Goal: Check status: Check status

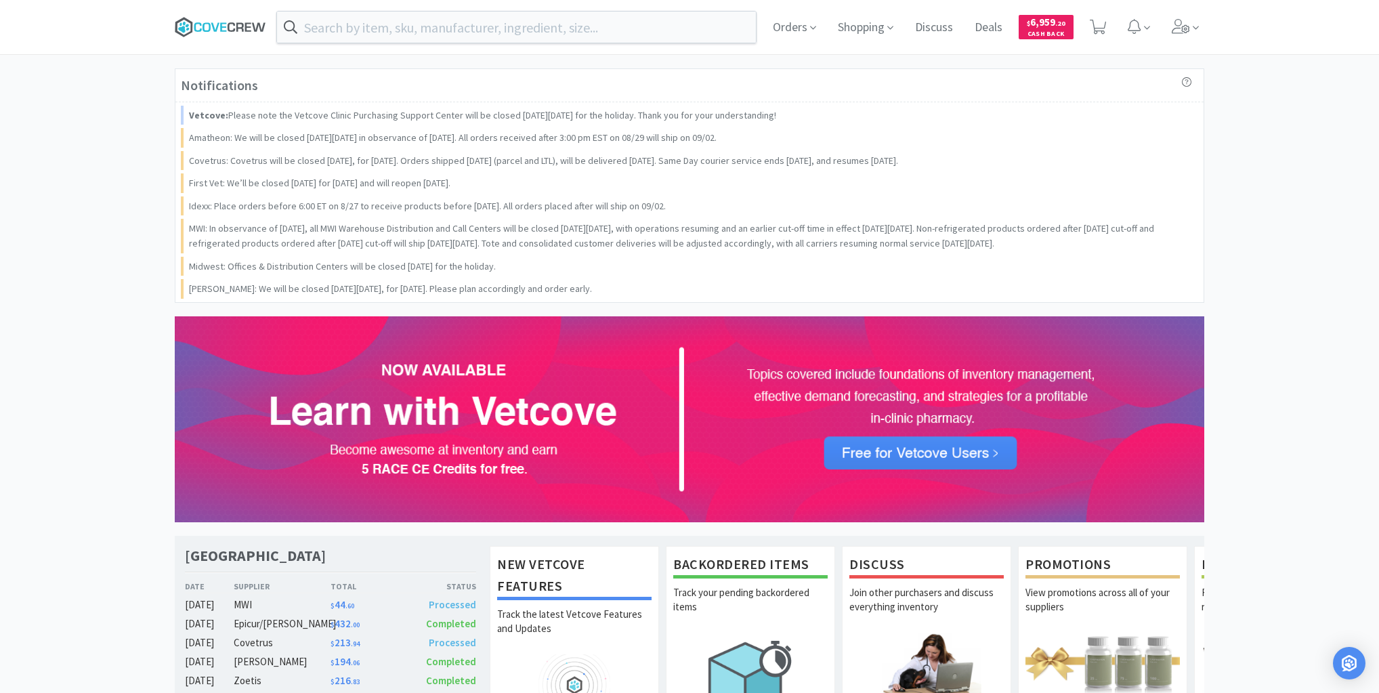
click at [226, 24] on icon at bounding box center [220, 27] width 91 height 20
click at [247, 21] on icon at bounding box center [220, 27] width 91 height 20
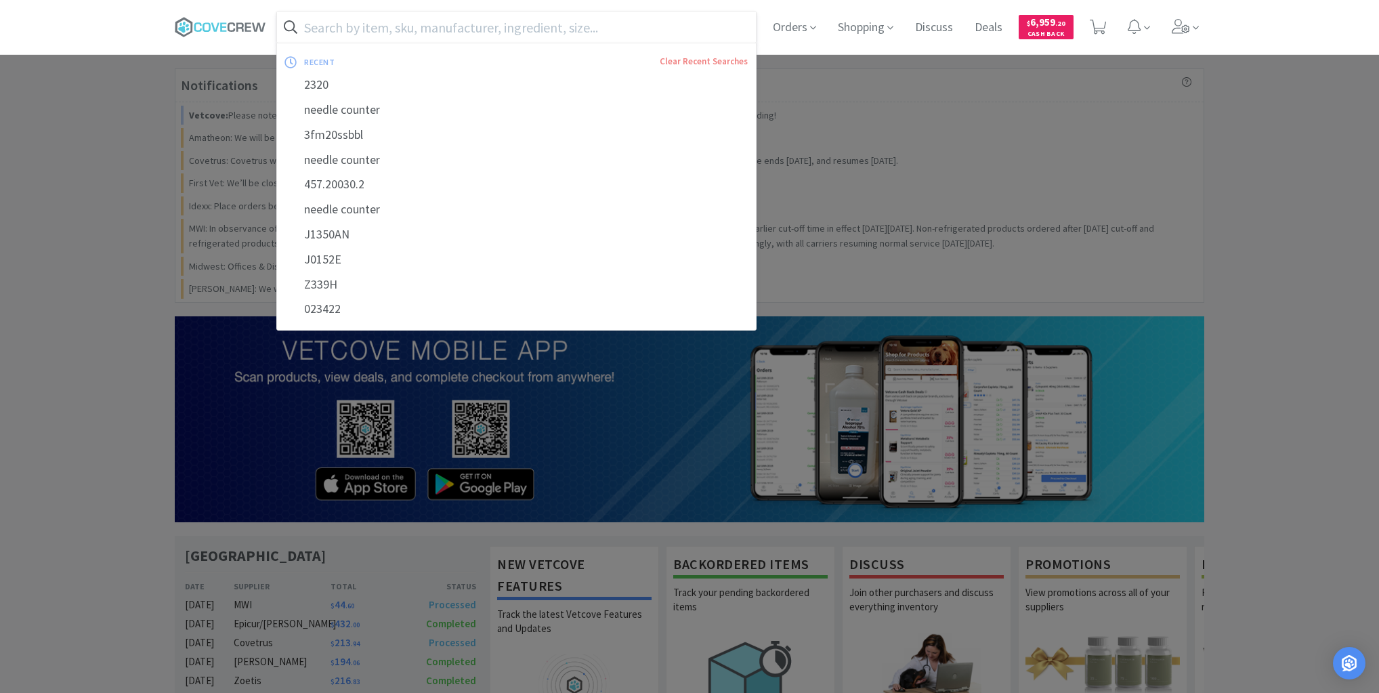
click at [314, 27] on input "text" at bounding box center [516, 27] width 479 height 31
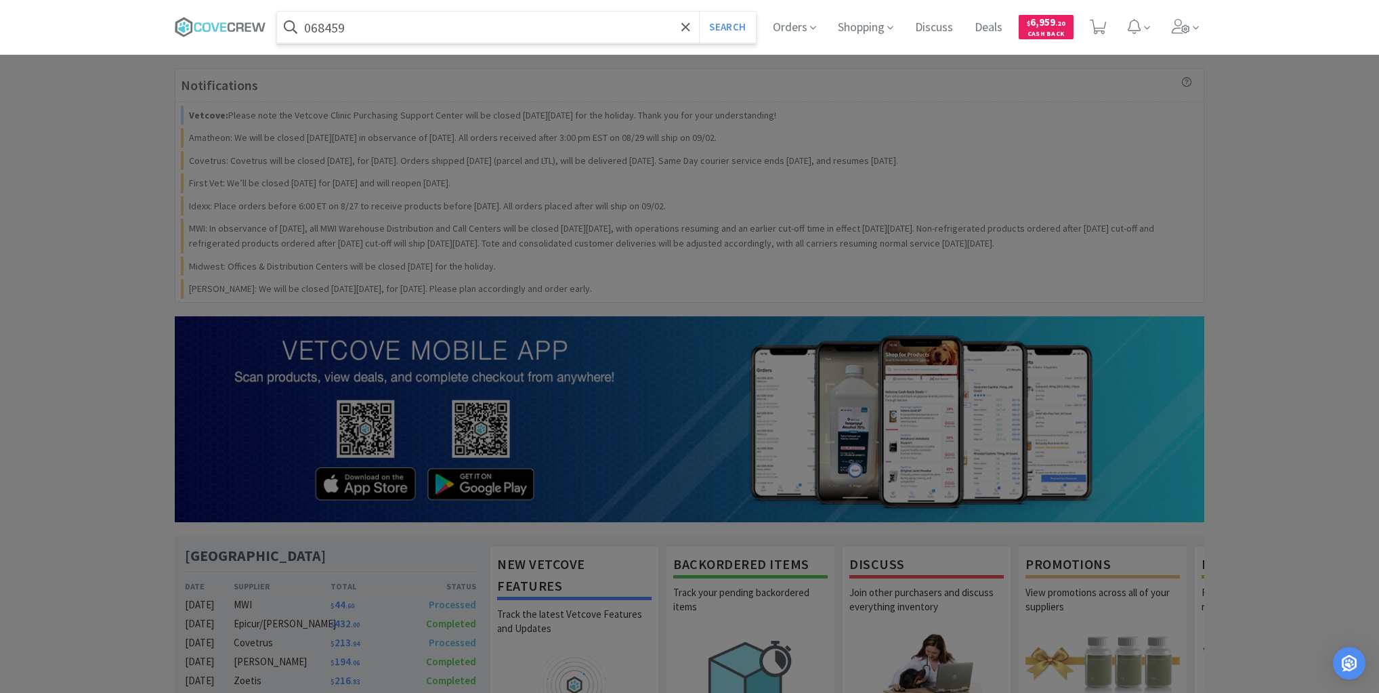
click at [699, 12] on button "Search" at bounding box center [727, 27] width 56 height 31
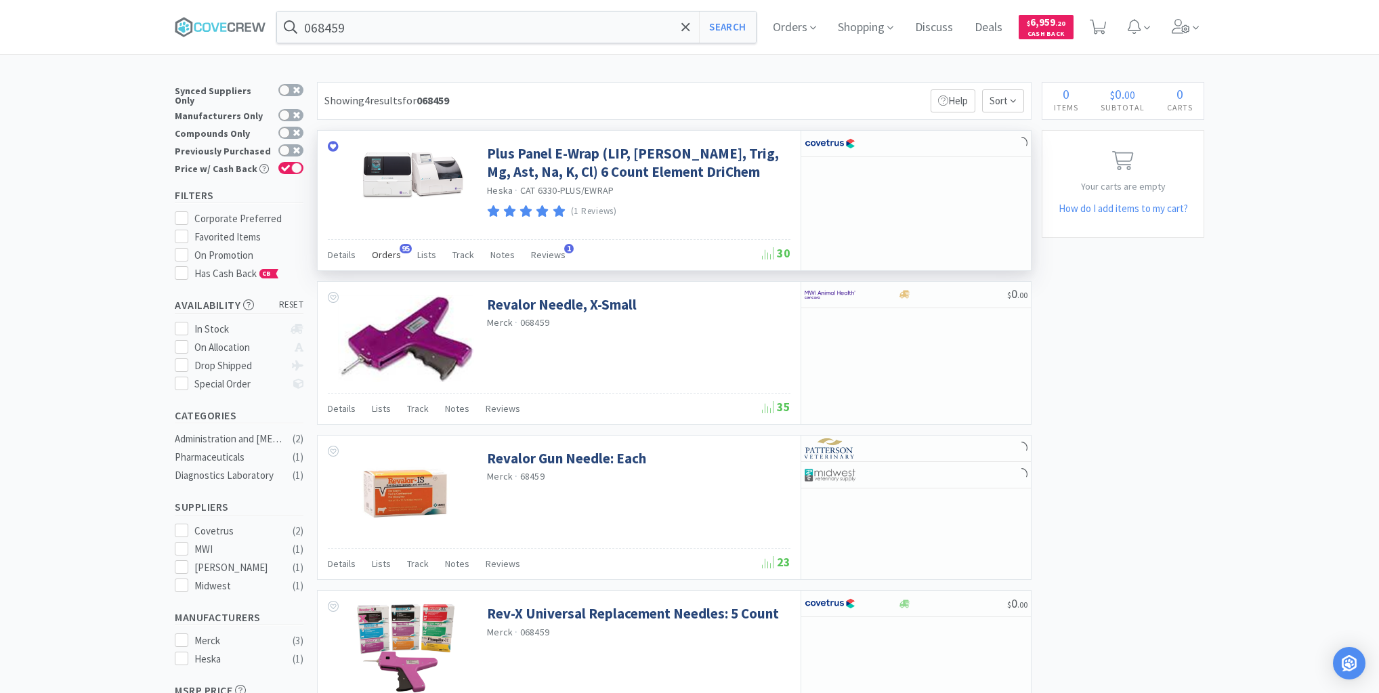
click at [392, 257] on span "Orders" at bounding box center [386, 255] width 29 height 12
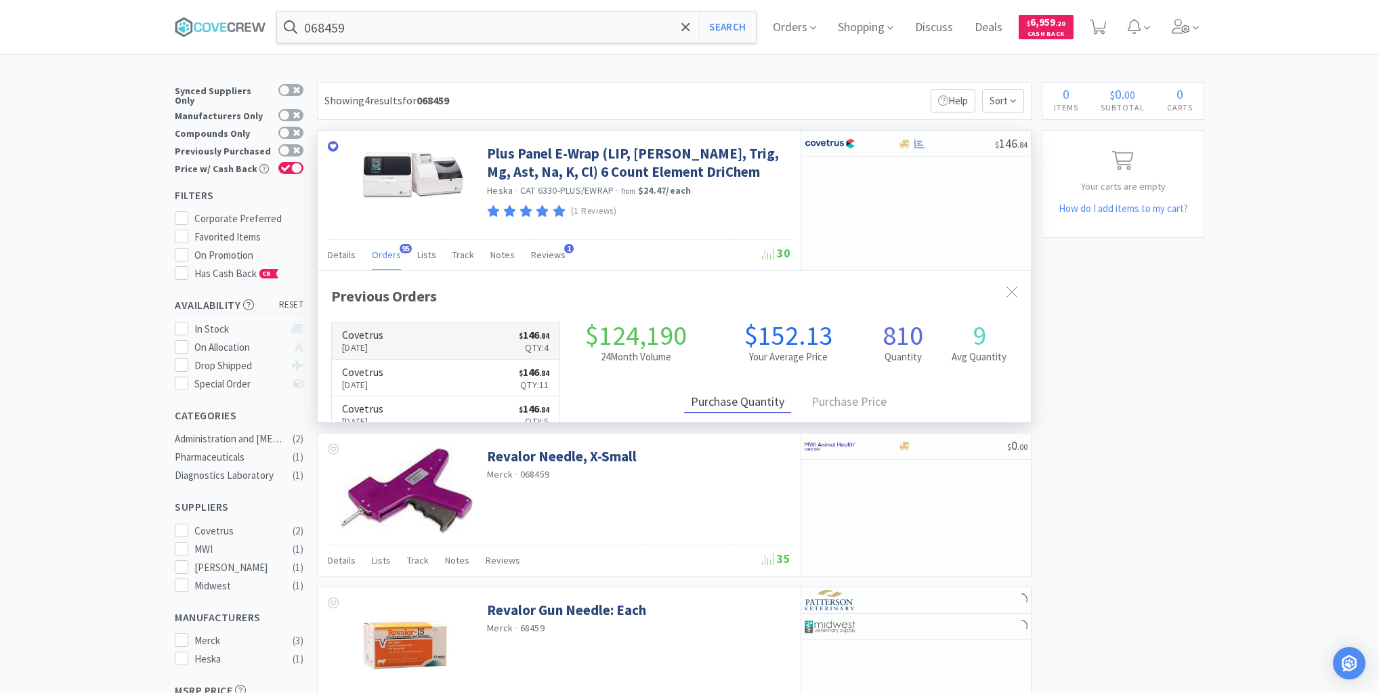
scroll to position [363, 713]
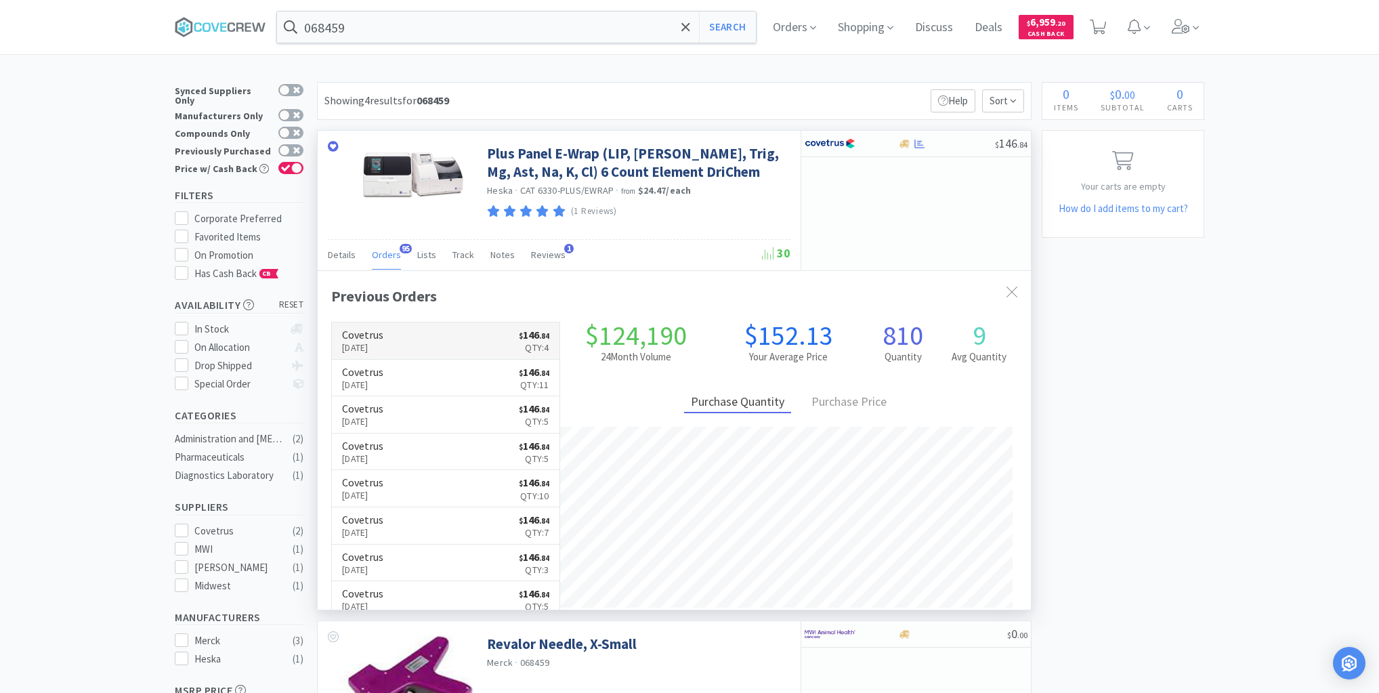
click at [429, 333] on link "Covetrus [DATE] $ 146 . 84 Qty: 4" at bounding box center [446, 340] width 228 height 37
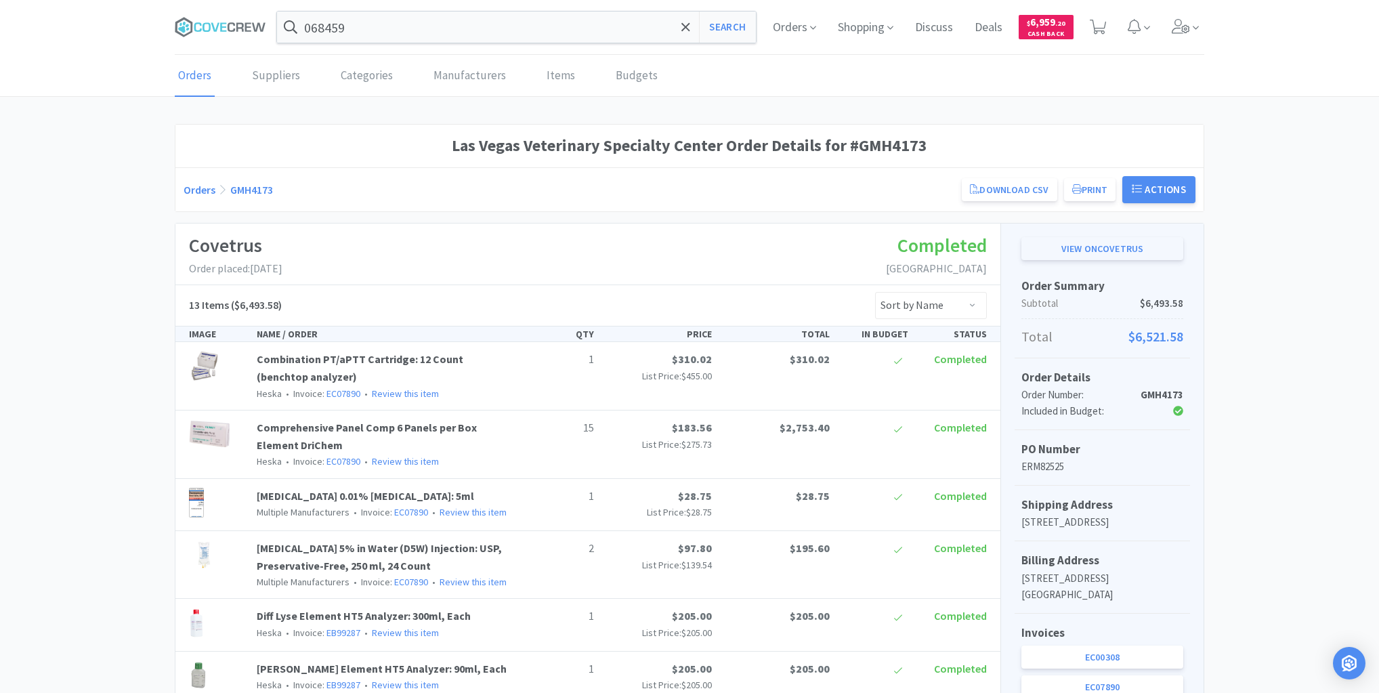
click at [1081, 245] on link "View on Covetrus" at bounding box center [1103, 248] width 162 height 23
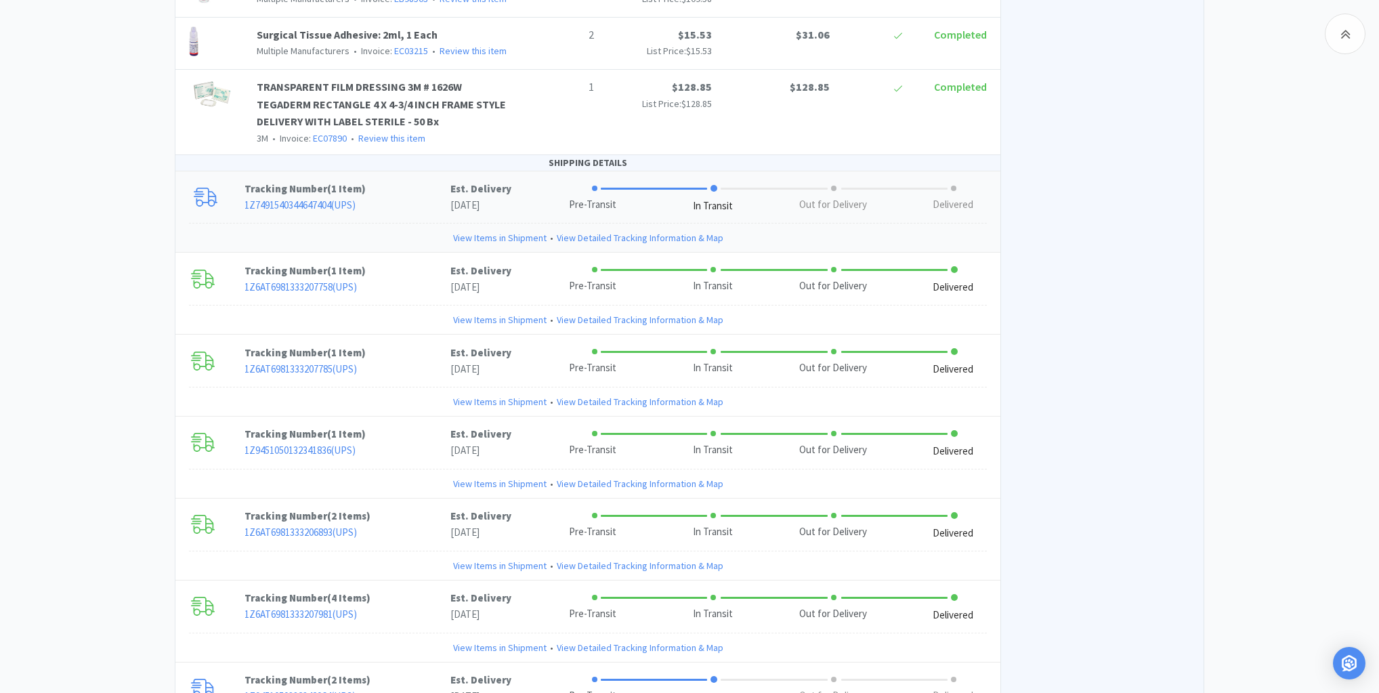
scroll to position [921, 0]
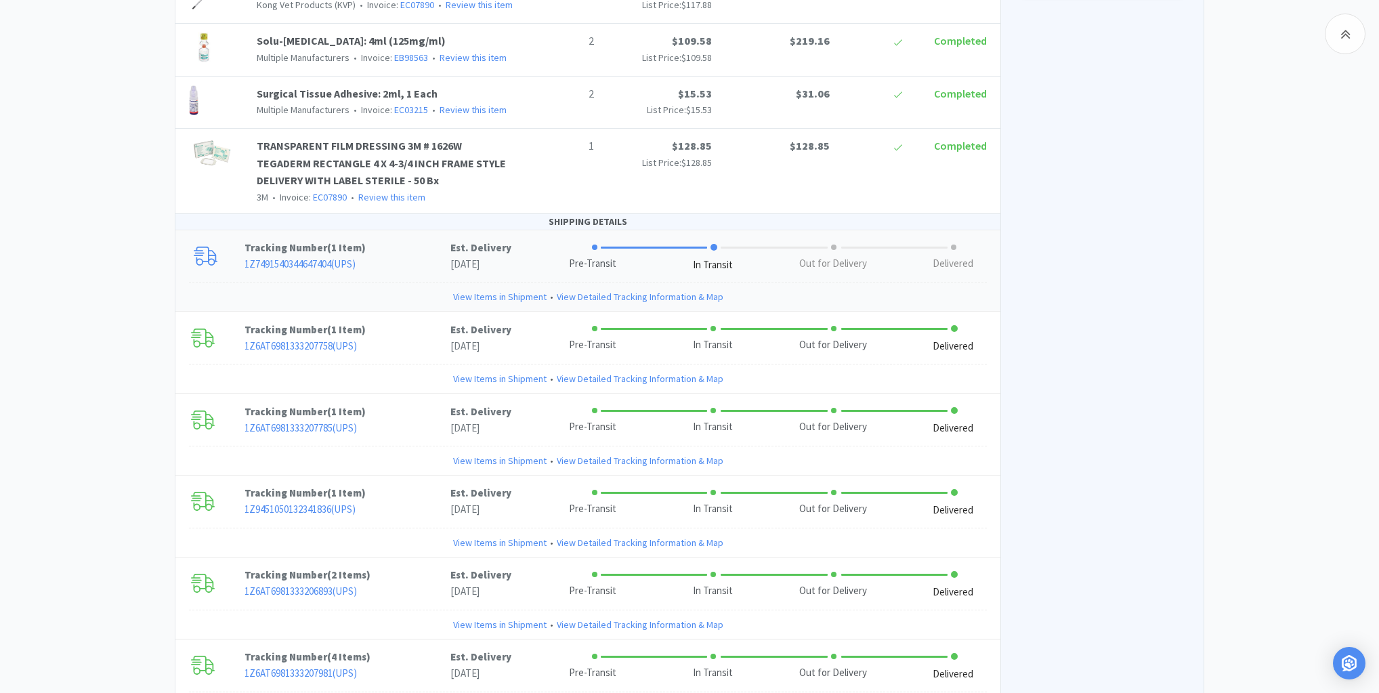
click at [476, 295] on link "View Items in Shipment" at bounding box center [499, 296] width 93 height 15
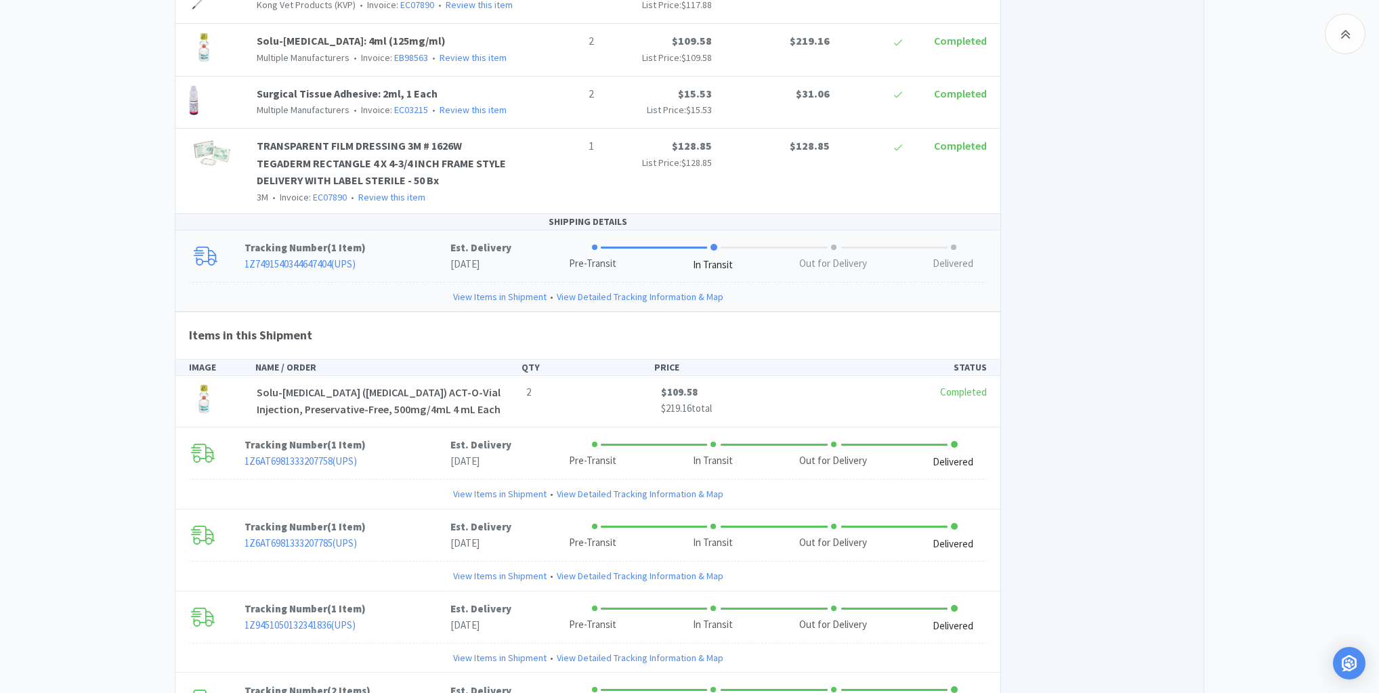
click at [470, 295] on link "View Items in Shipment" at bounding box center [499, 296] width 93 height 15
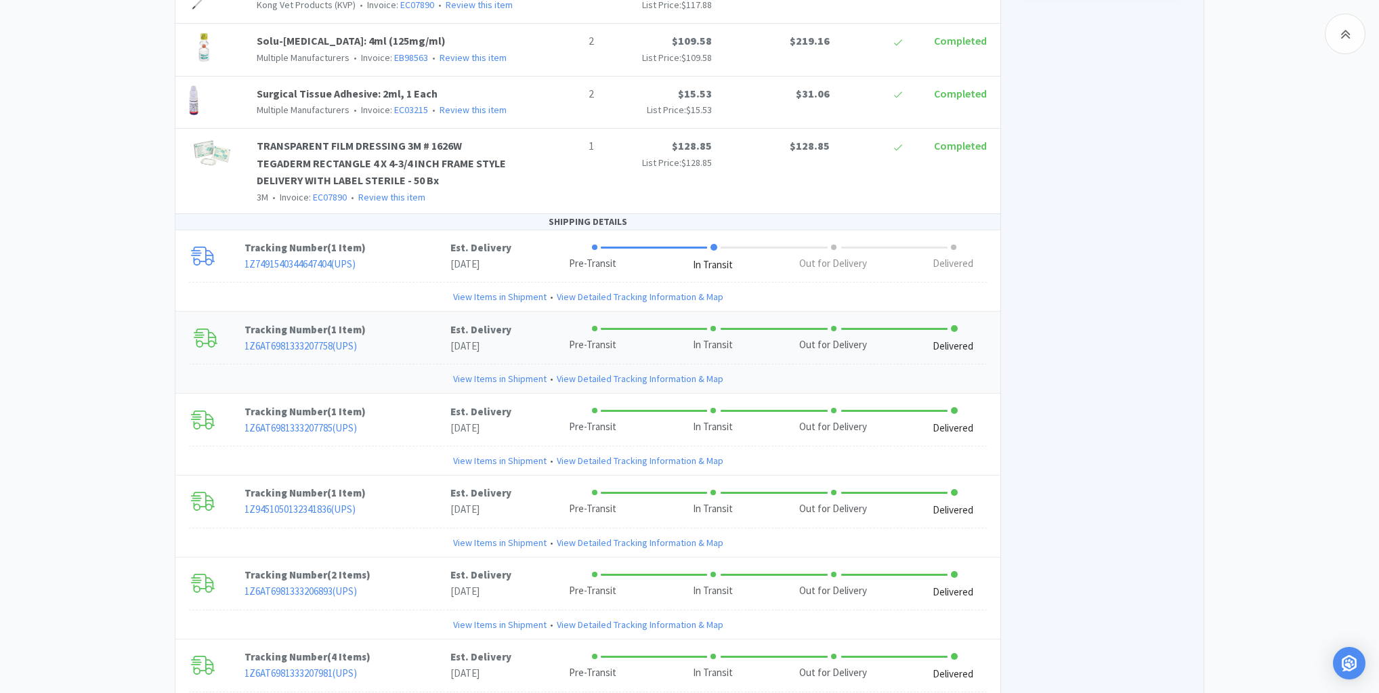
click at [484, 374] on link "View Items in Shipment" at bounding box center [499, 378] width 93 height 15
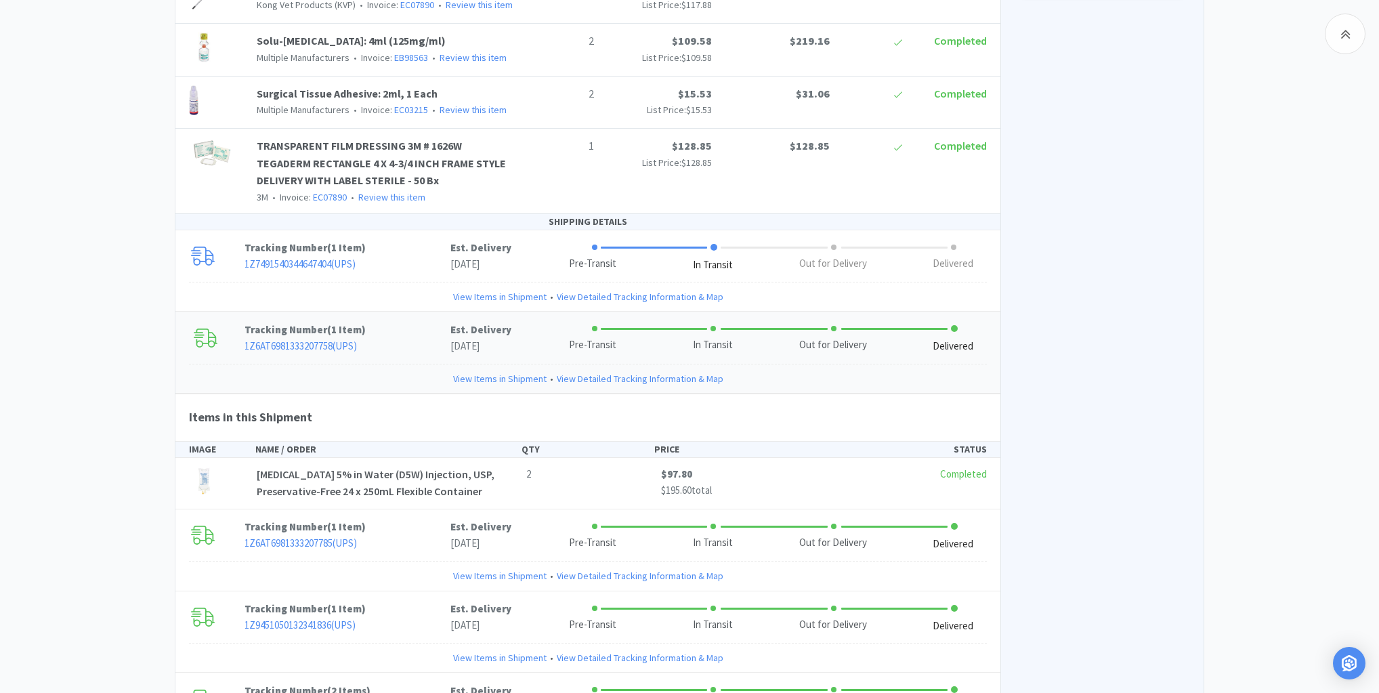
click at [484, 374] on link "View Items in Shipment" at bounding box center [499, 378] width 93 height 15
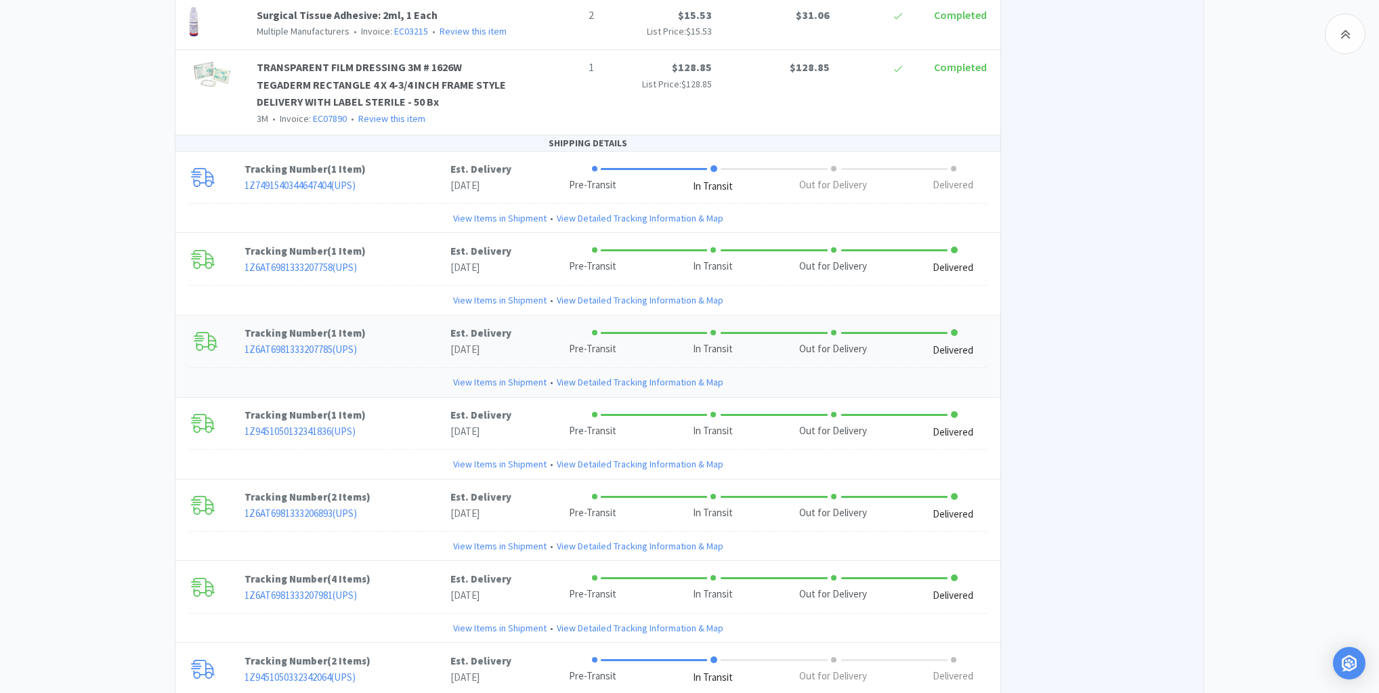
scroll to position [1084, 0]
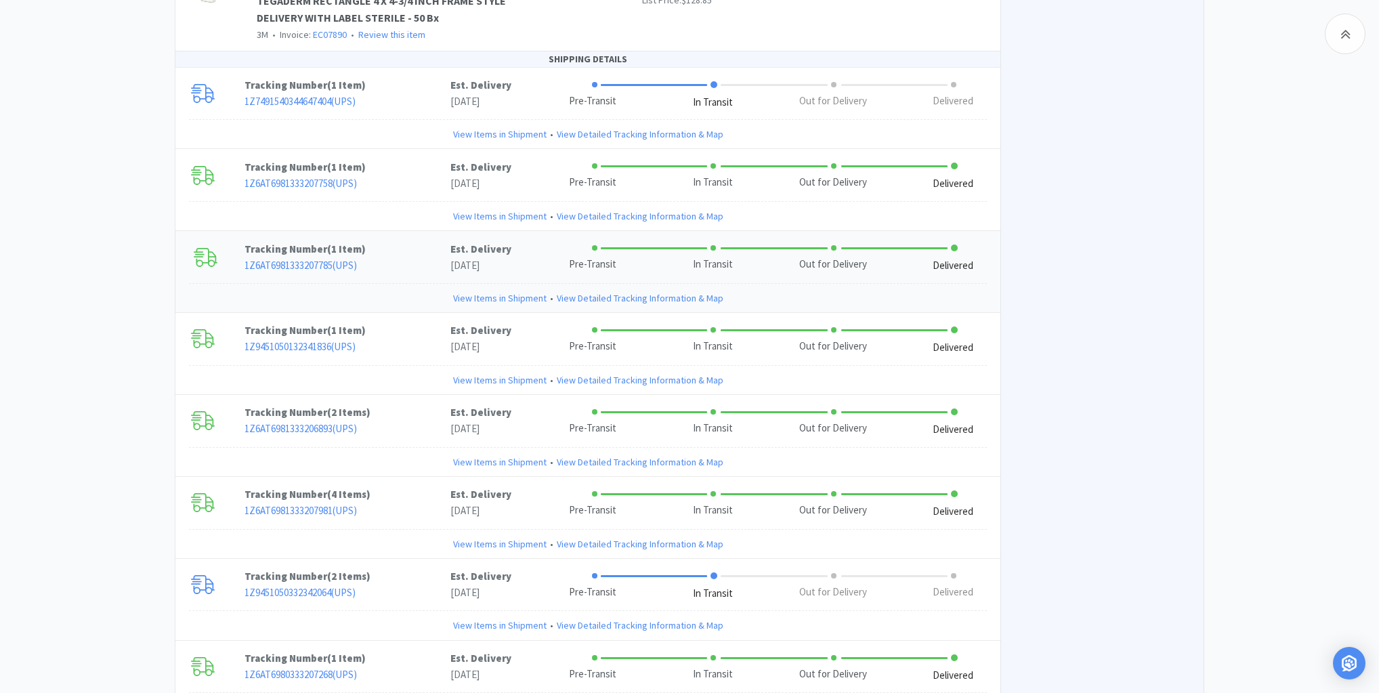
click at [499, 294] on link "View Items in Shipment" at bounding box center [499, 298] width 93 height 15
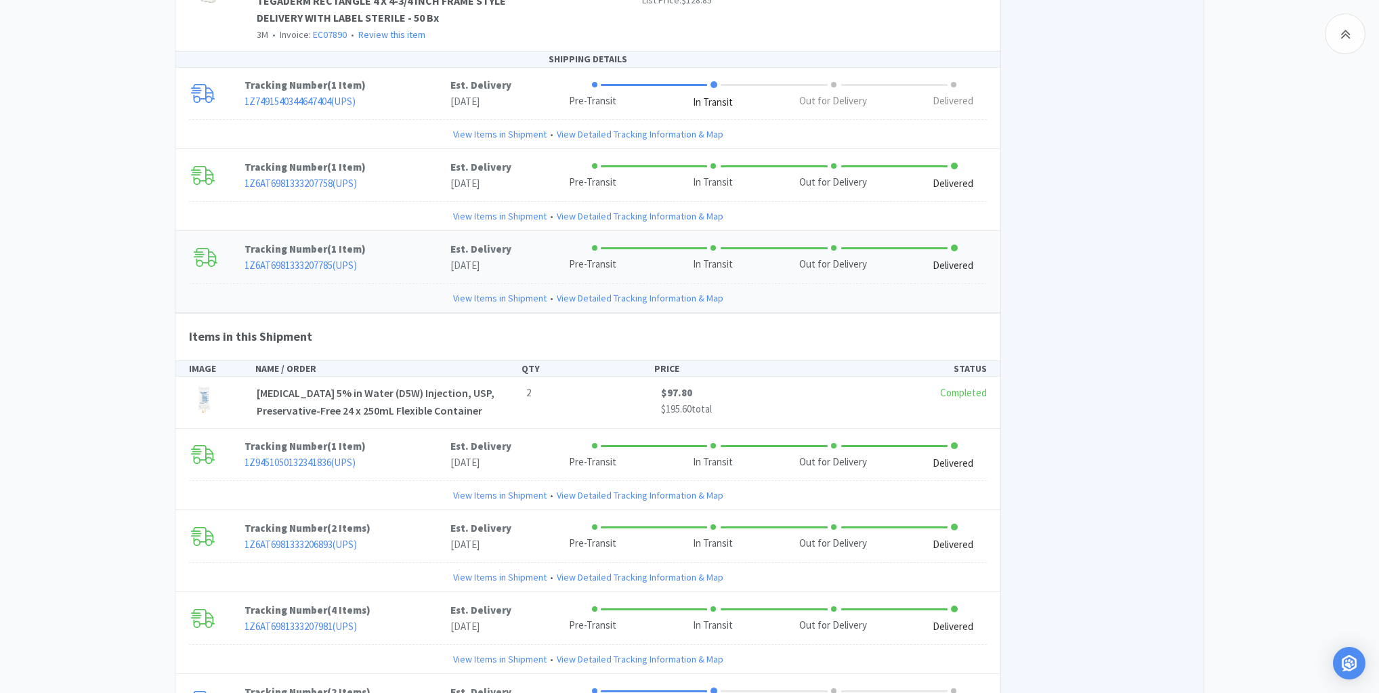
click at [499, 294] on link "View Items in Shipment" at bounding box center [499, 298] width 93 height 15
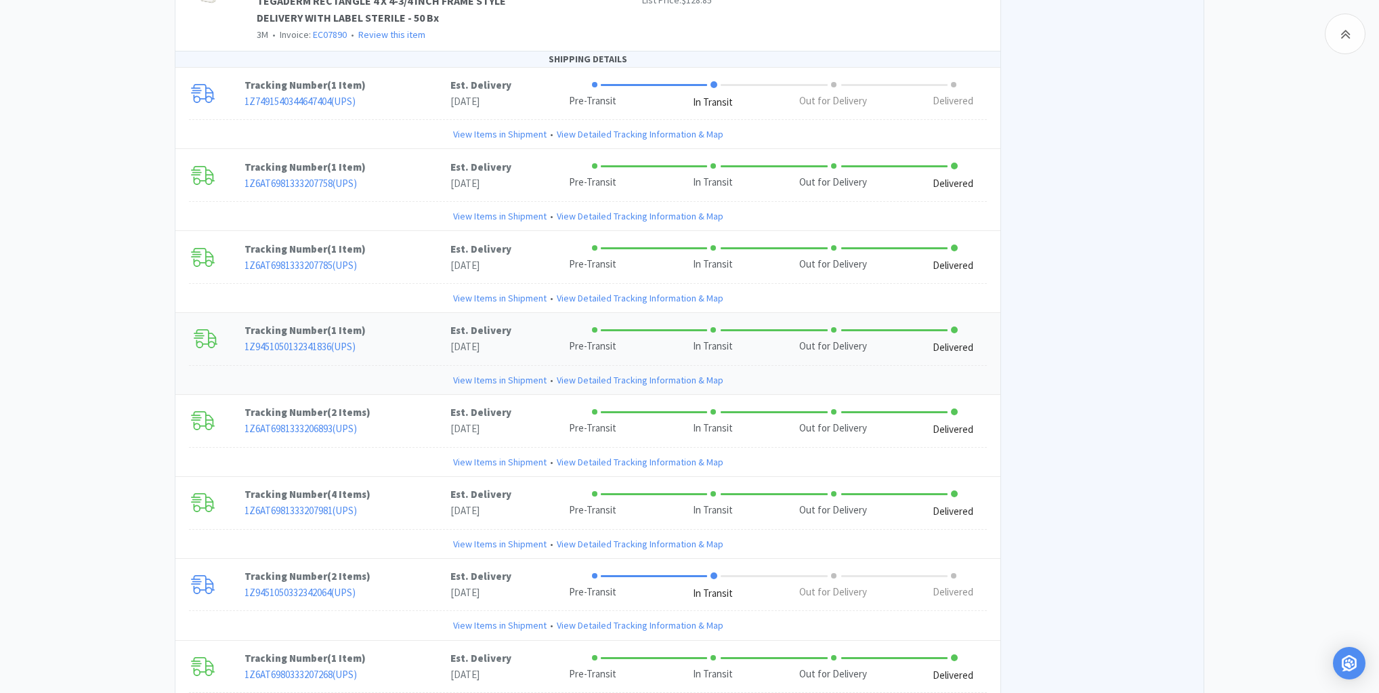
click at [502, 378] on link "View Items in Shipment" at bounding box center [499, 380] width 93 height 15
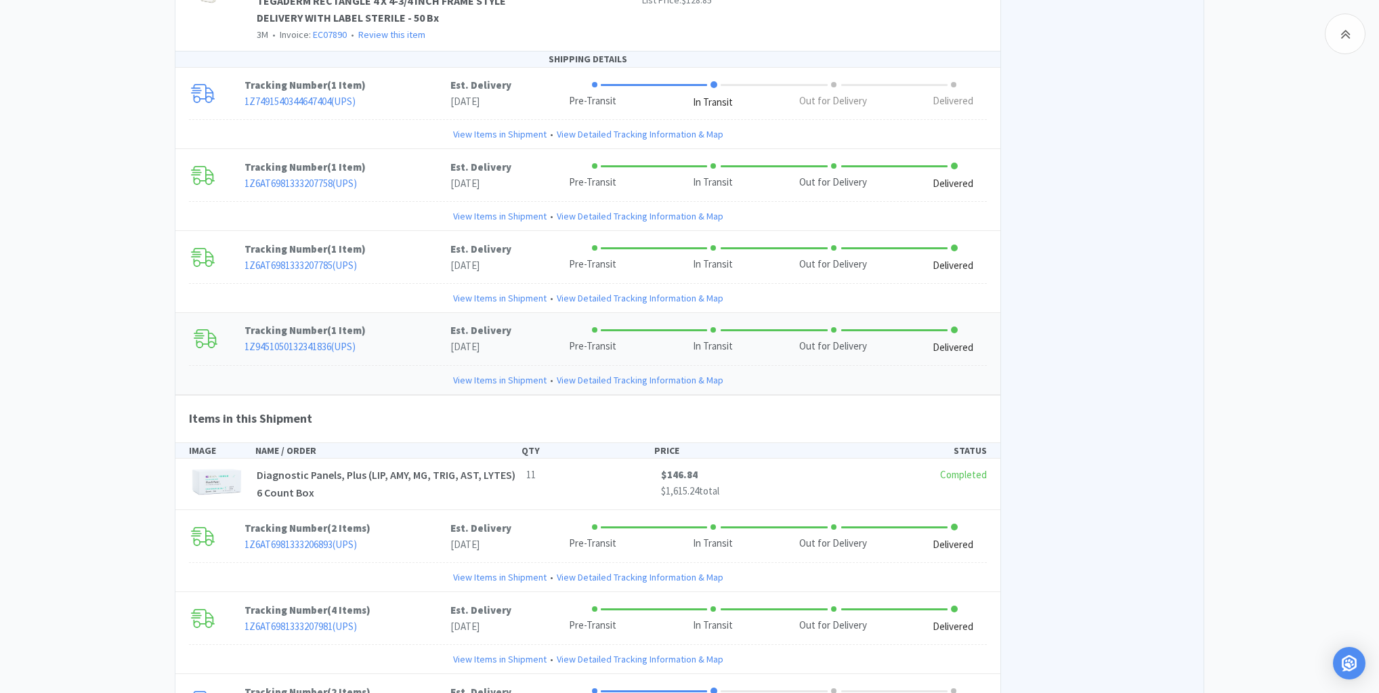
click at [499, 379] on link "View Items in Shipment" at bounding box center [499, 380] width 93 height 15
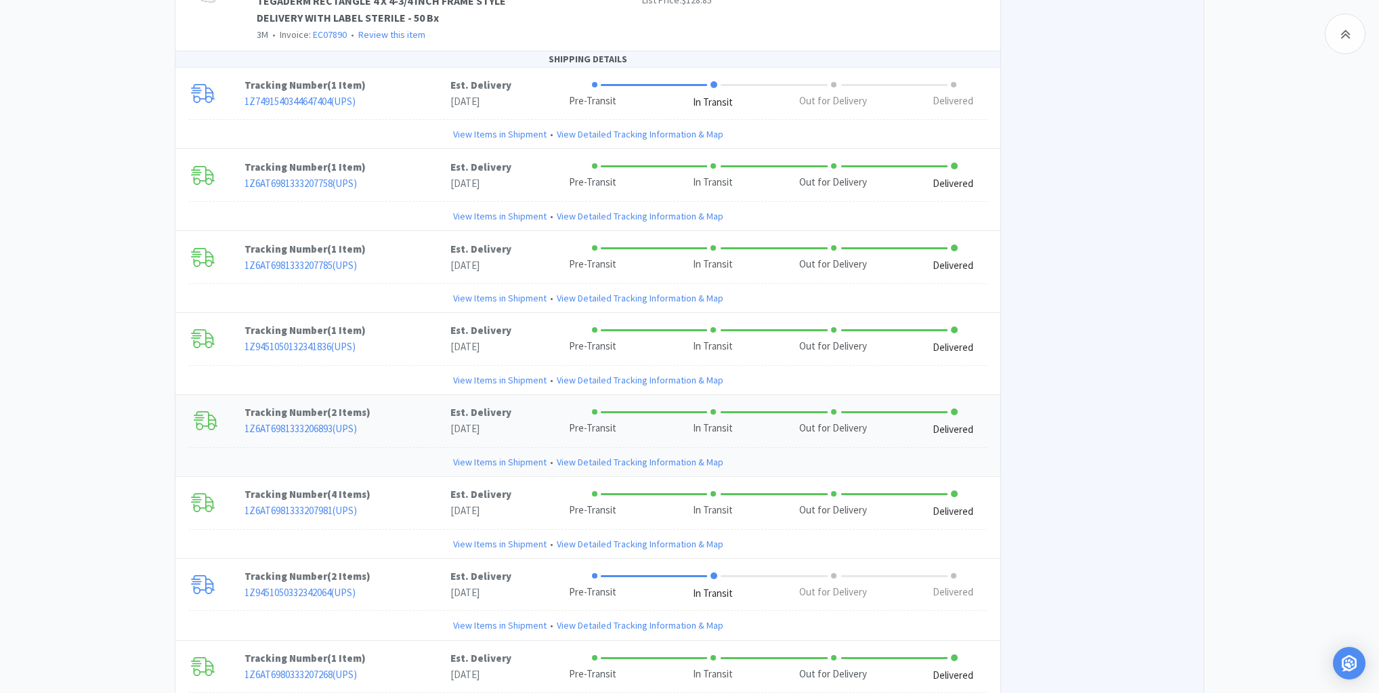
click at [479, 455] on link "View Items in Shipment" at bounding box center [499, 462] width 93 height 15
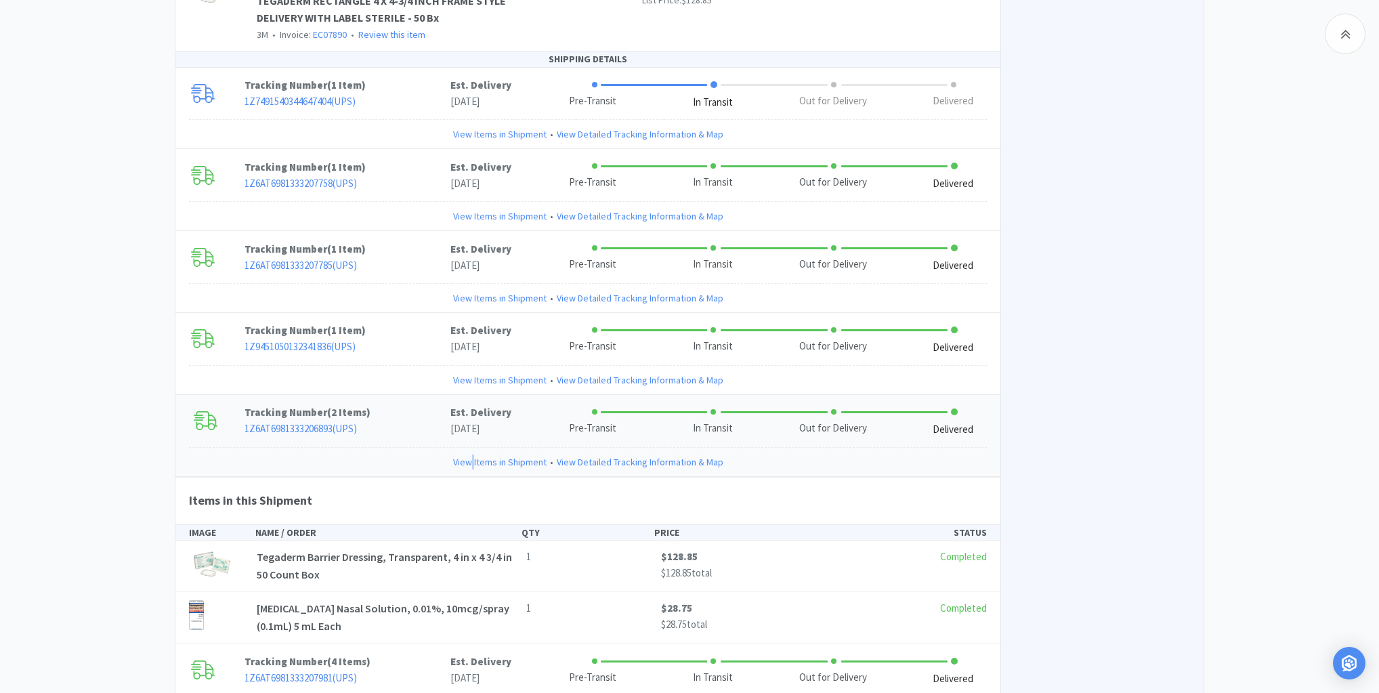
click at [473, 456] on link "View Items in Shipment" at bounding box center [499, 462] width 93 height 15
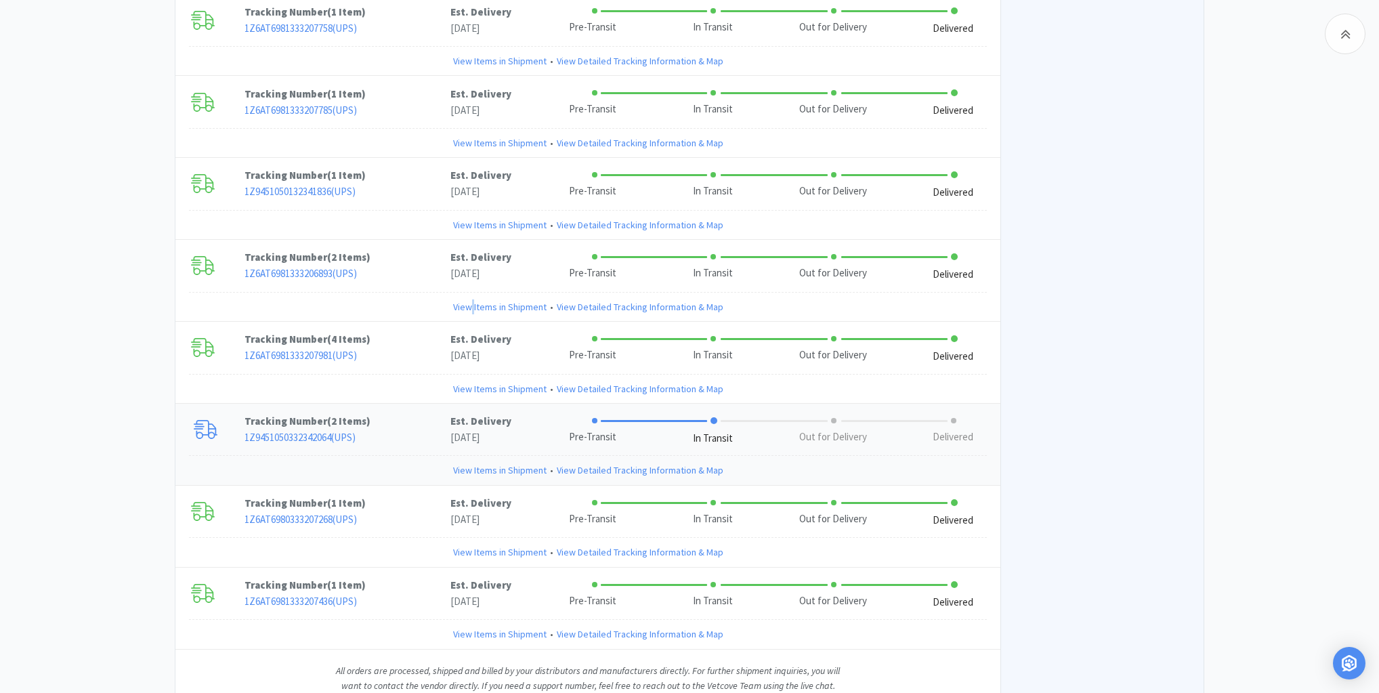
scroll to position [1288, 0]
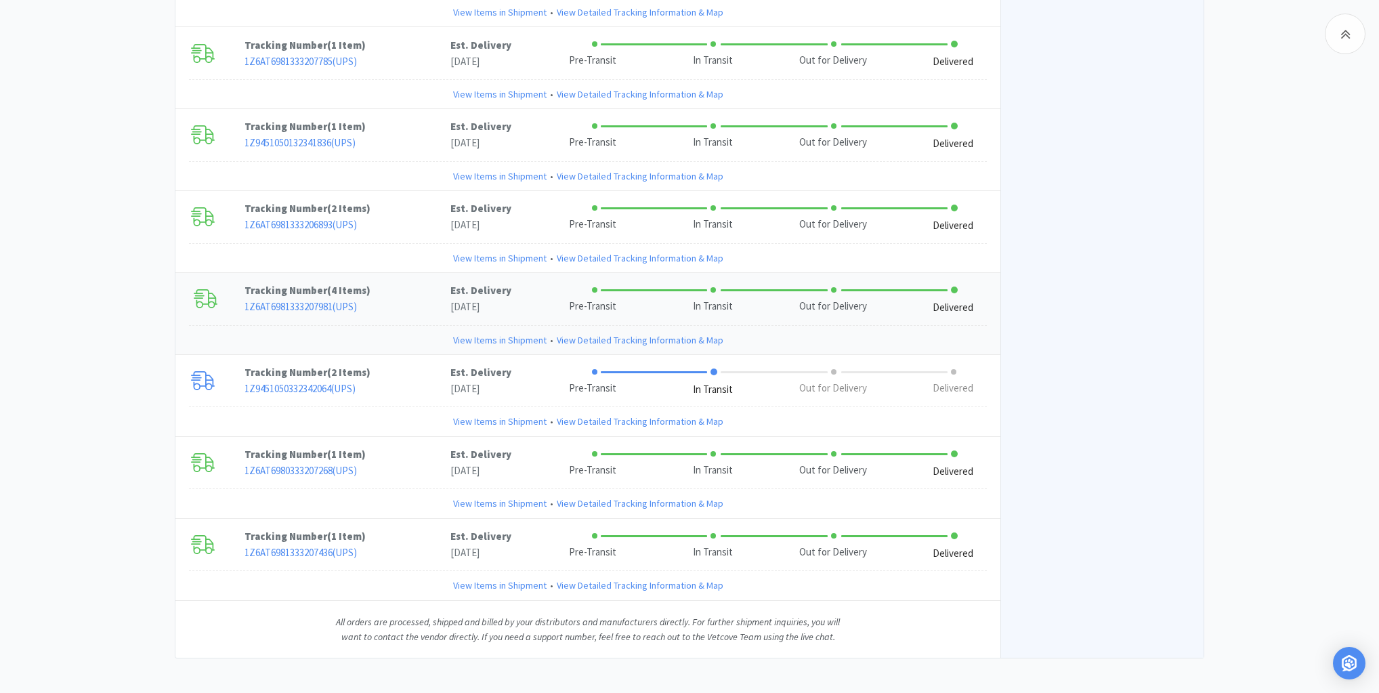
click at [509, 336] on link "View Items in Shipment" at bounding box center [499, 340] width 93 height 15
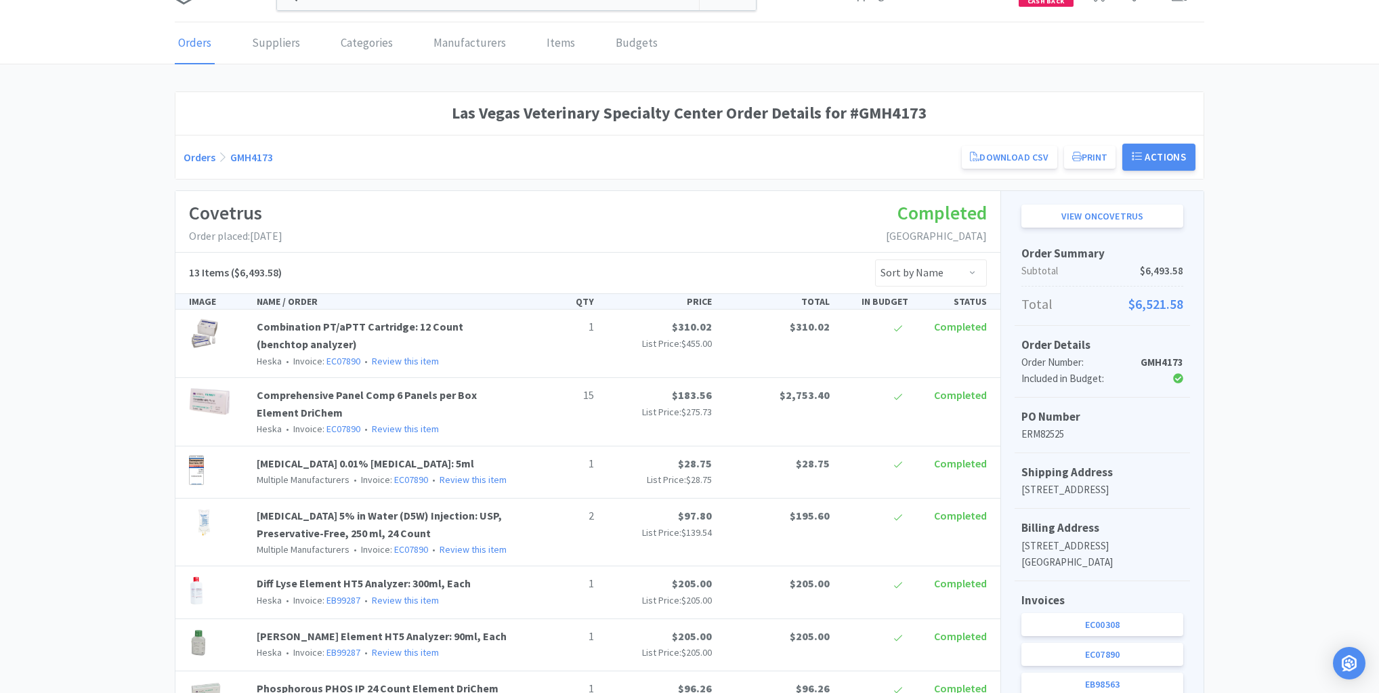
scroll to position [0, 0]
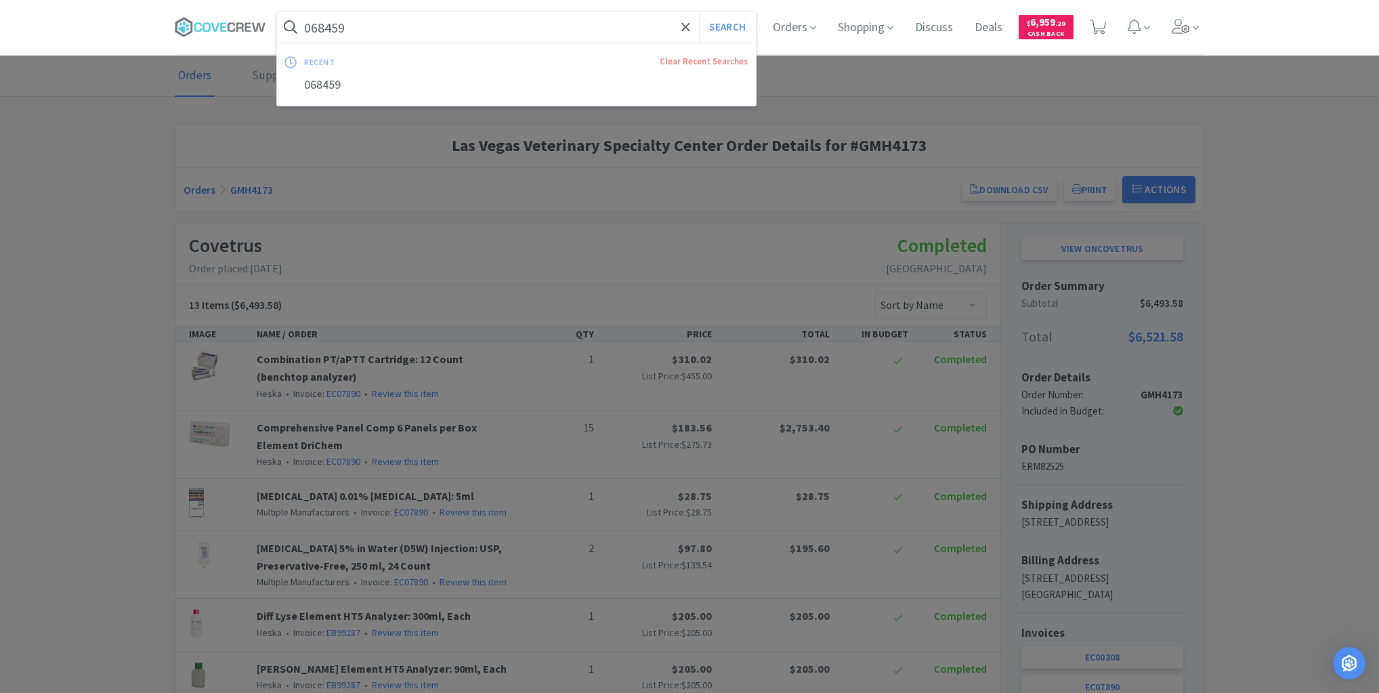
click at [457, 25] on input "068459" at bounding box center [516, 27] width 479 height 31
paste input "886"
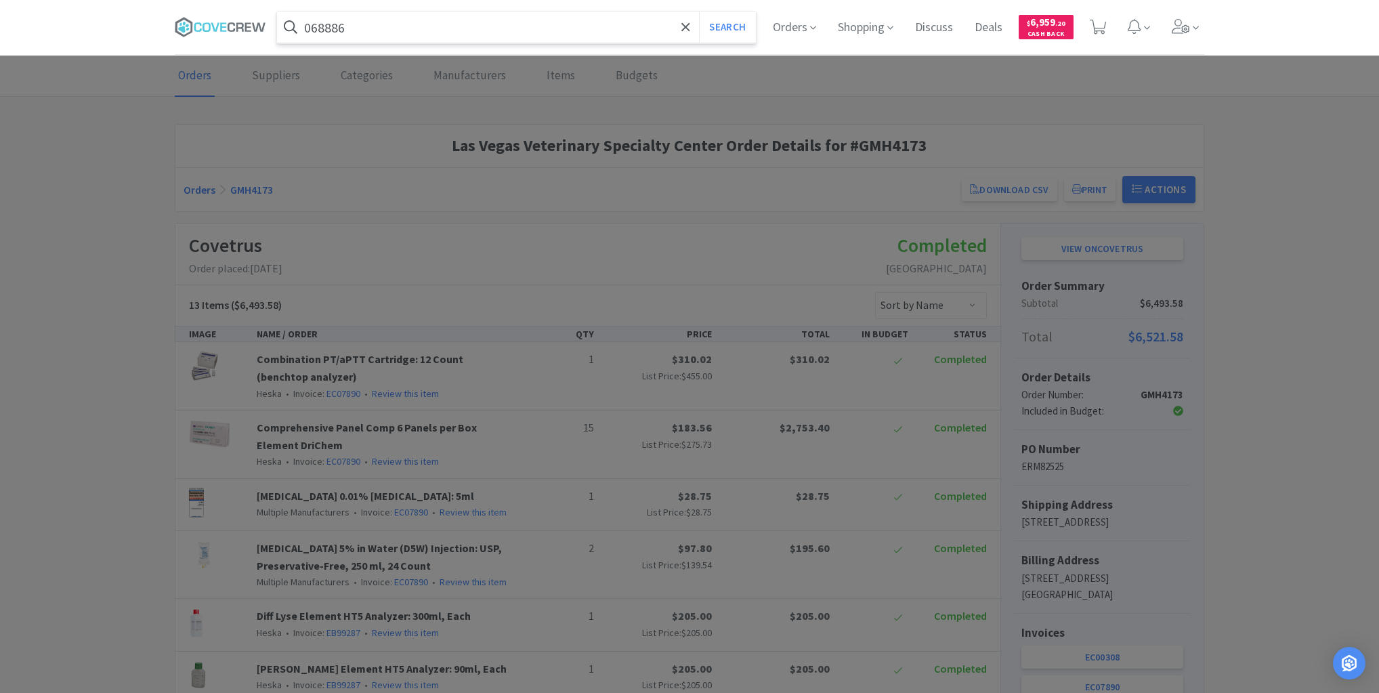
type input "068886"
click at [699, 12] on button "Search" at bounding box center [727, 27] width 56 height 31
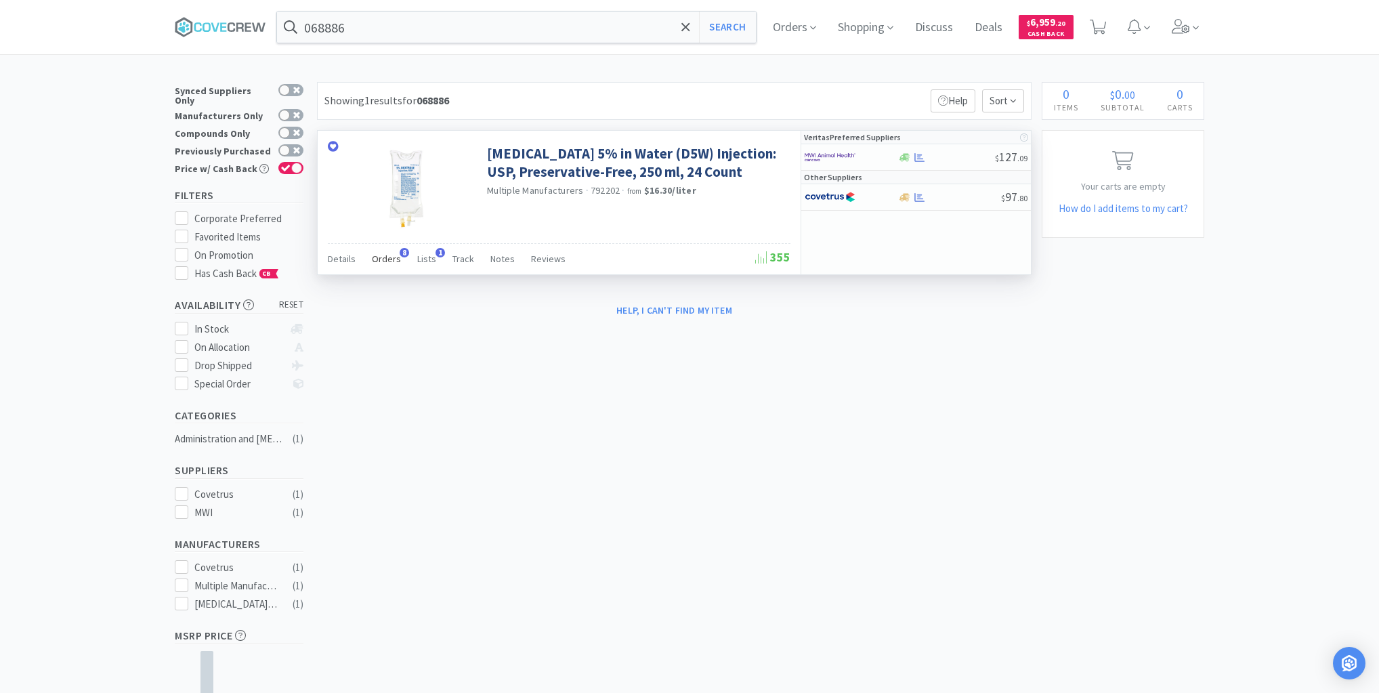
click at [385, 257] on span "Orders" at bounding box center [386, 259] width 29 height 12
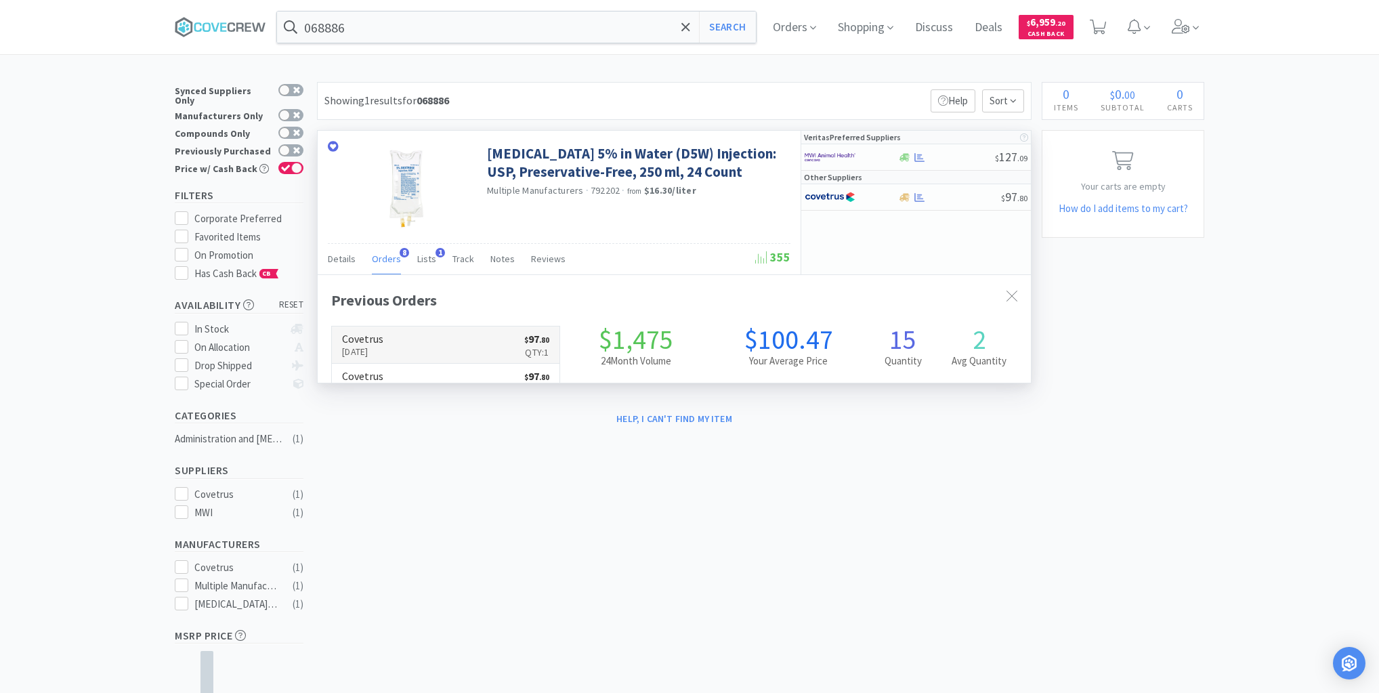
scroll to position [360, 713]
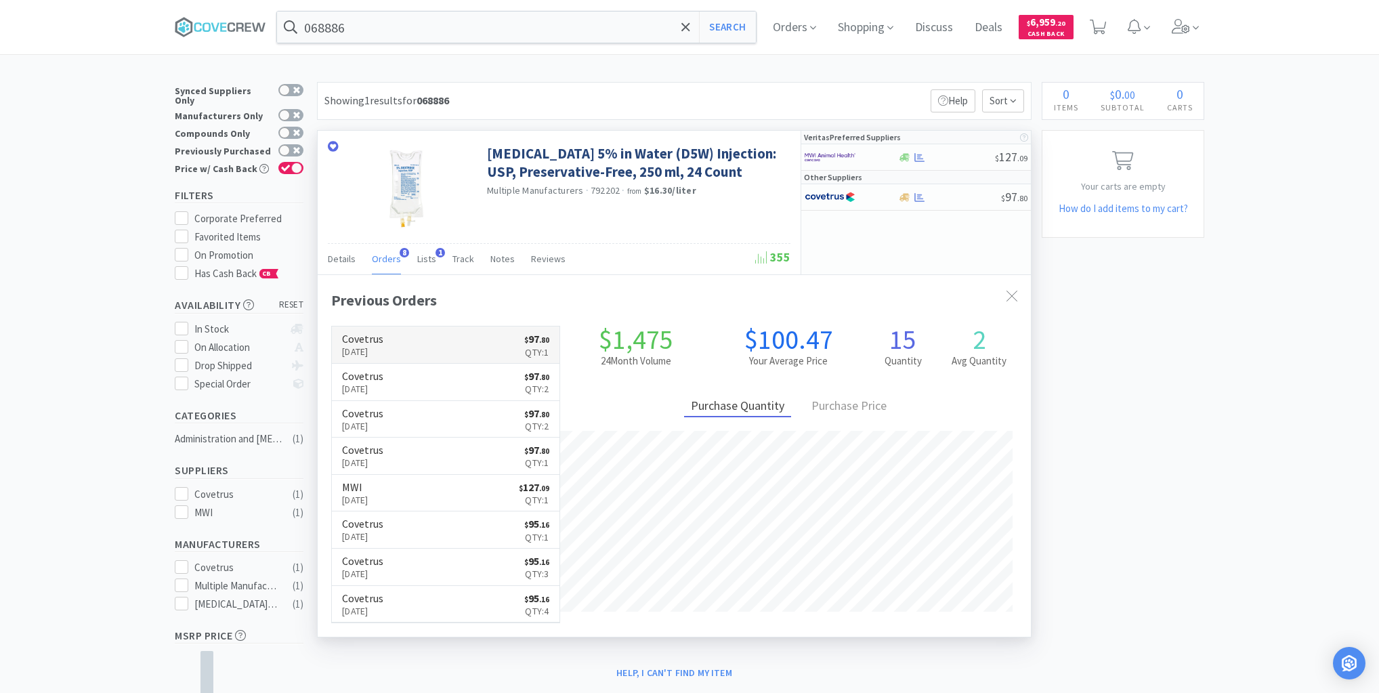
click at [425, 345] on link "Covetrus [DATE] $ 97 . 80 Qty: 1" at bounding box center [446, 345] width 228 height 37
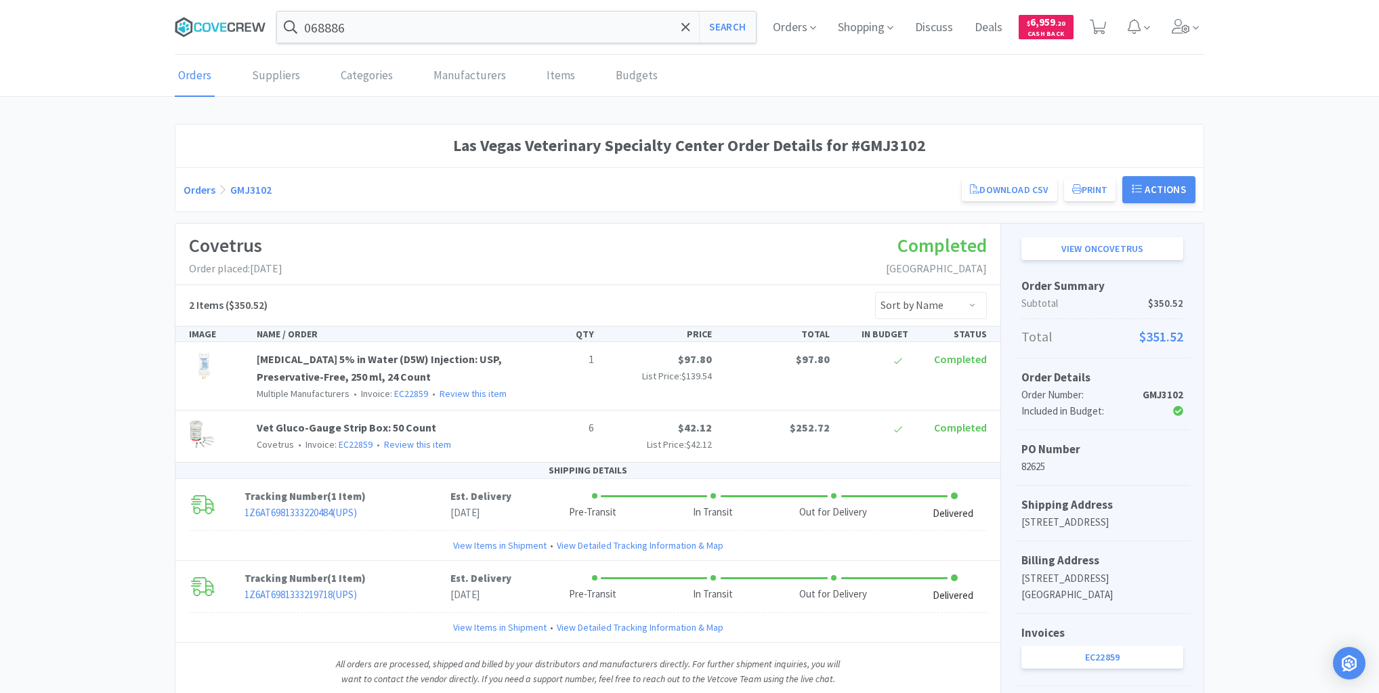
click at [228, 17] on icon at bounding box center [220, 27] width 91 height 20
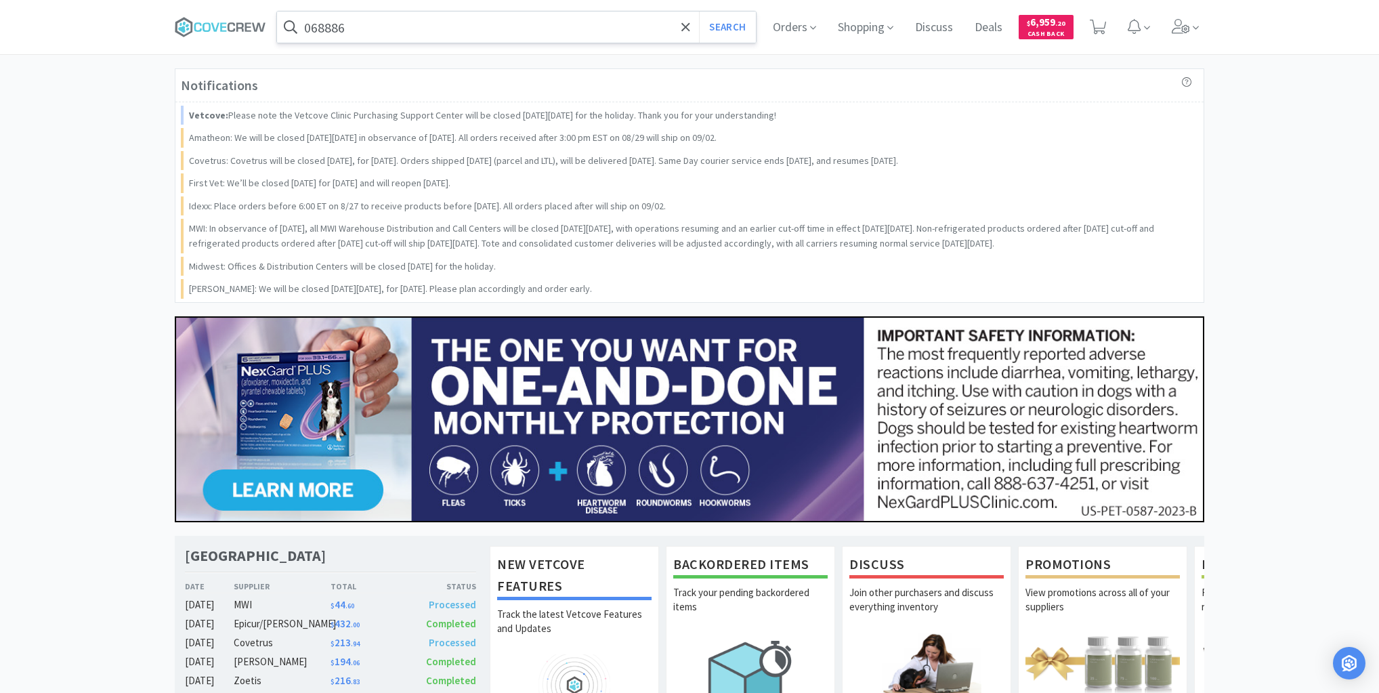
click at [384, 32] on input "068886" at bounding box center [516, 27] width 479 height 31
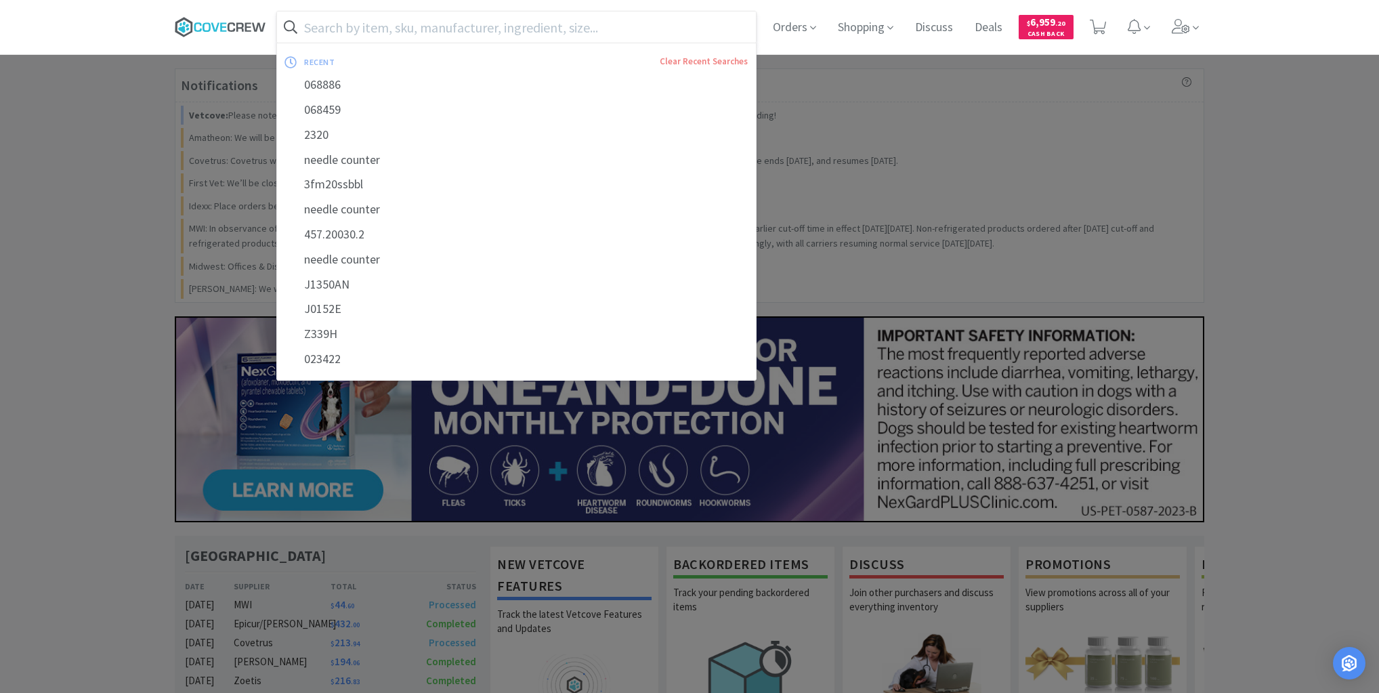
click at [225, 22] on icon at bounding box center [220, 27] width 91 height 20
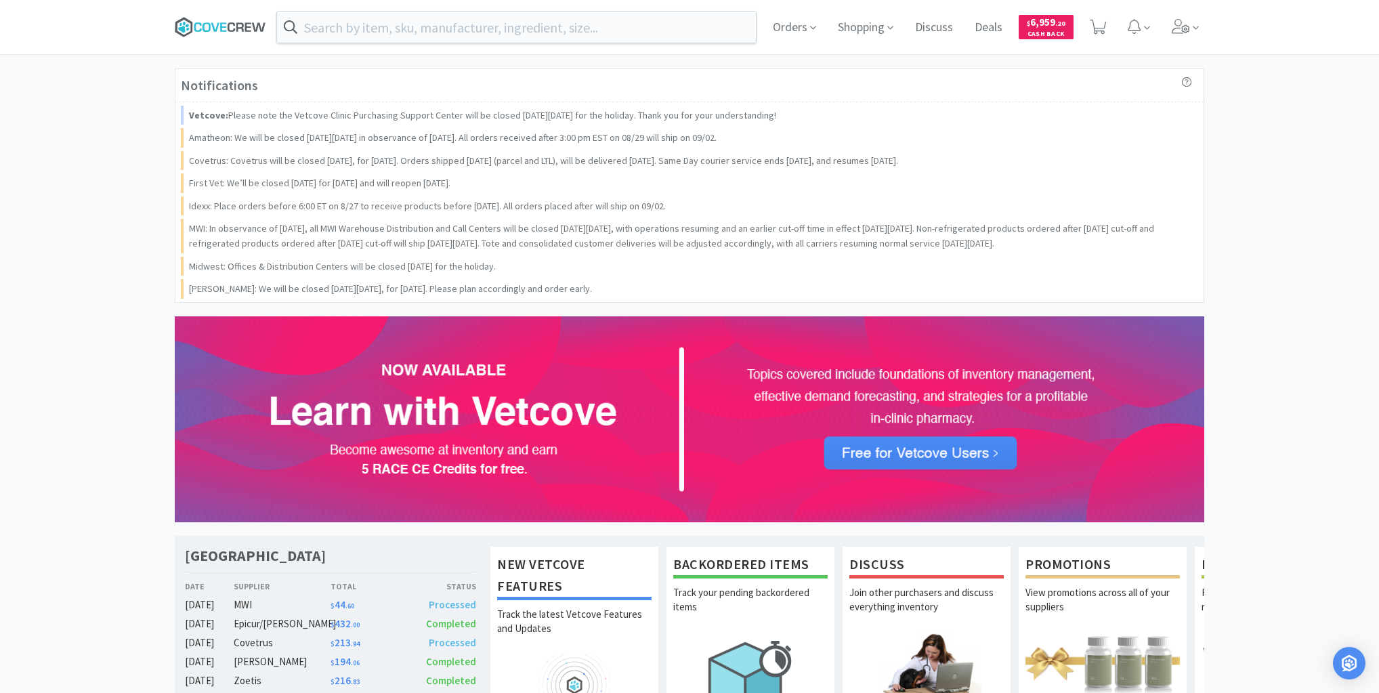
click at [203, 28] on icon at bounding box center [207, 26] width 8 height 9
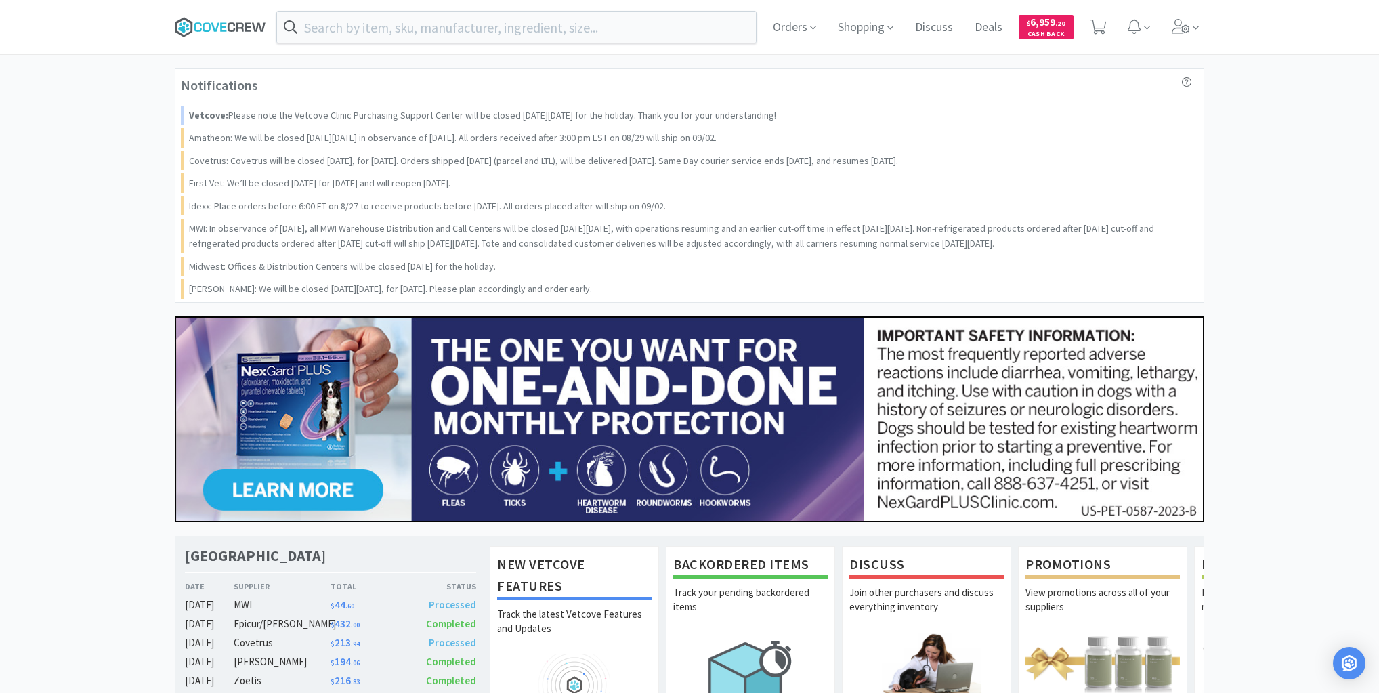
click at [252, 24] on icon at bounding box center [259, 26] width 14 height 9
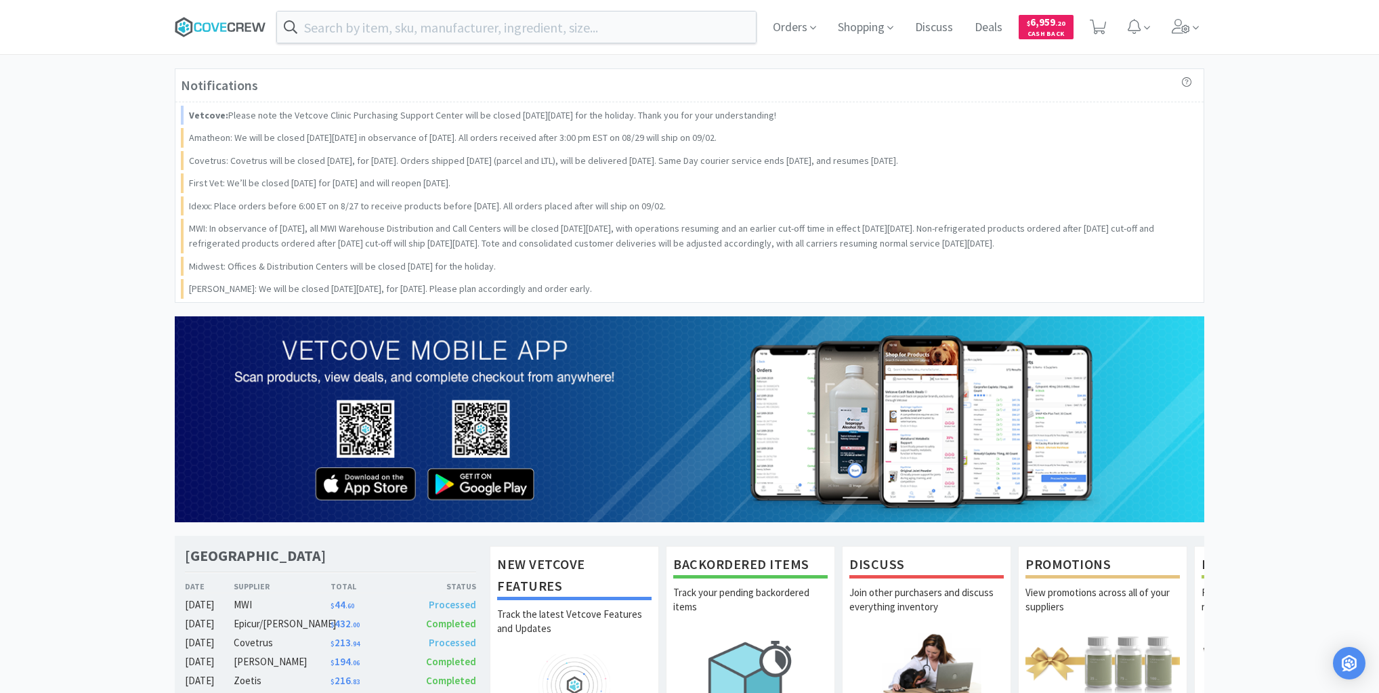
click at [245, 22] on icon at bounding box center [248, 26] width 6 height 9
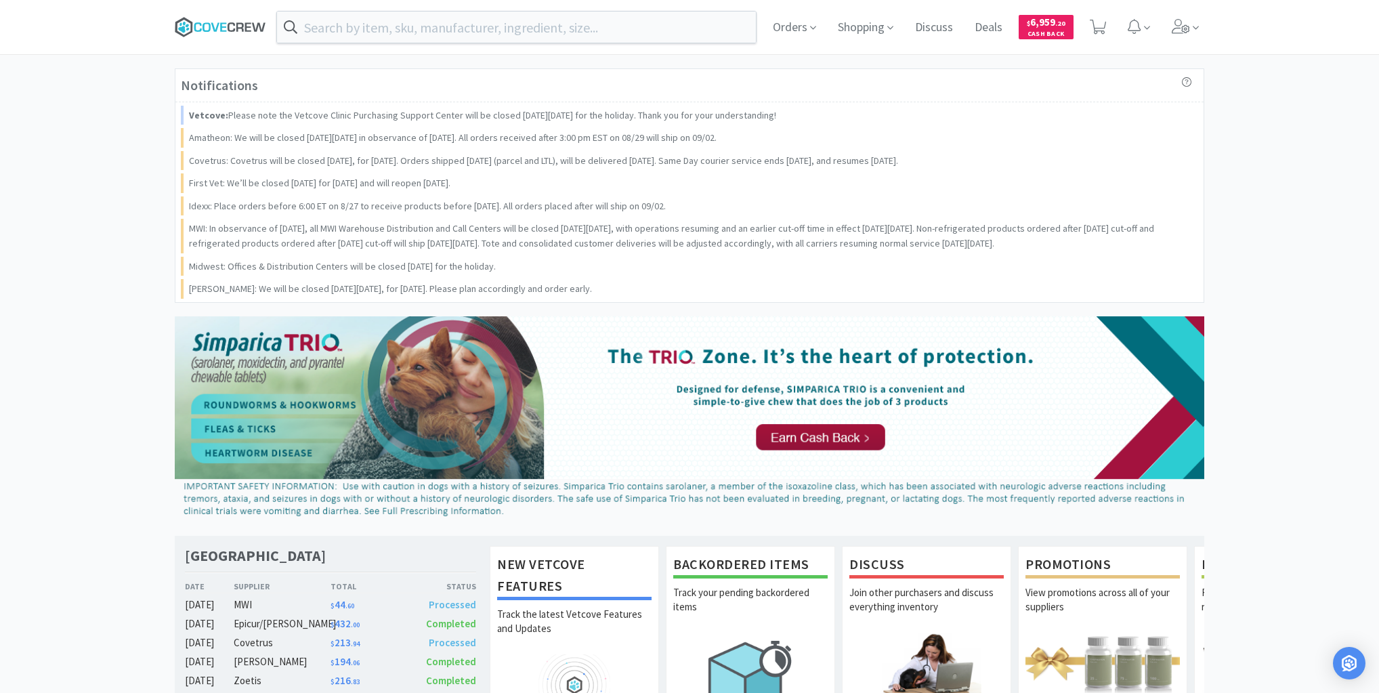
click at [197, 22] on icon at bounding box center [220, 27] width 91 height 20
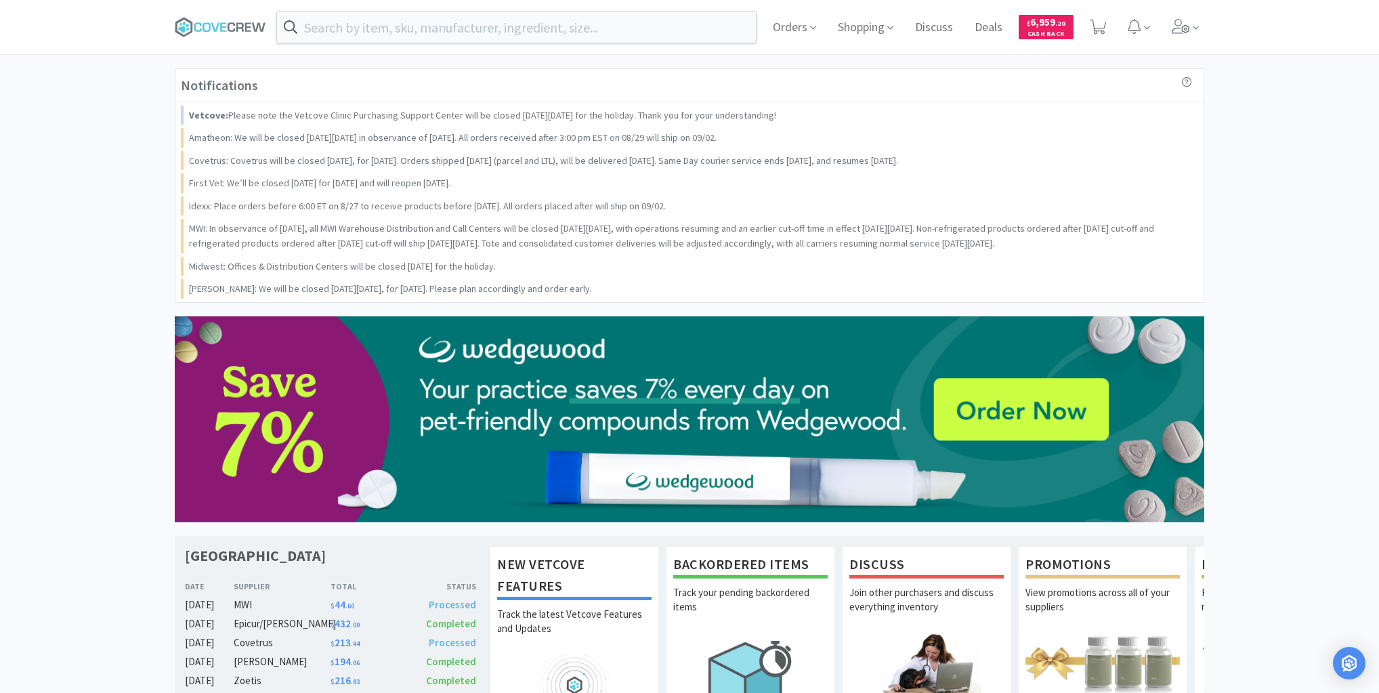
click at [128, 54] on div "Orders Shopping Discuss Discuss Deals Deals $ 6,959 . 20 Cash Back" at bounding box center [689, 27] width 1379 height 54
click at [226, 24] on icon at bounding box center [220, 27] width 91 height 20
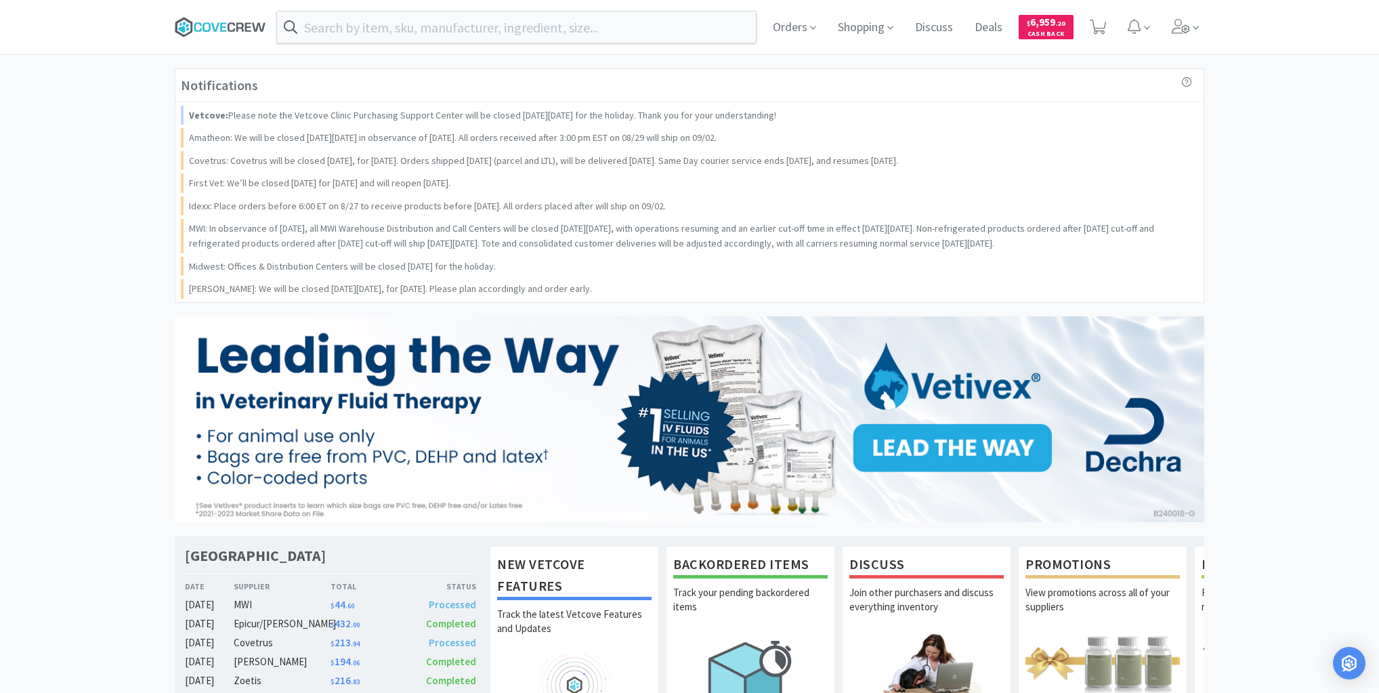
click at [225, 24] on icon at bounding box center [220, 27] width 91 height 20
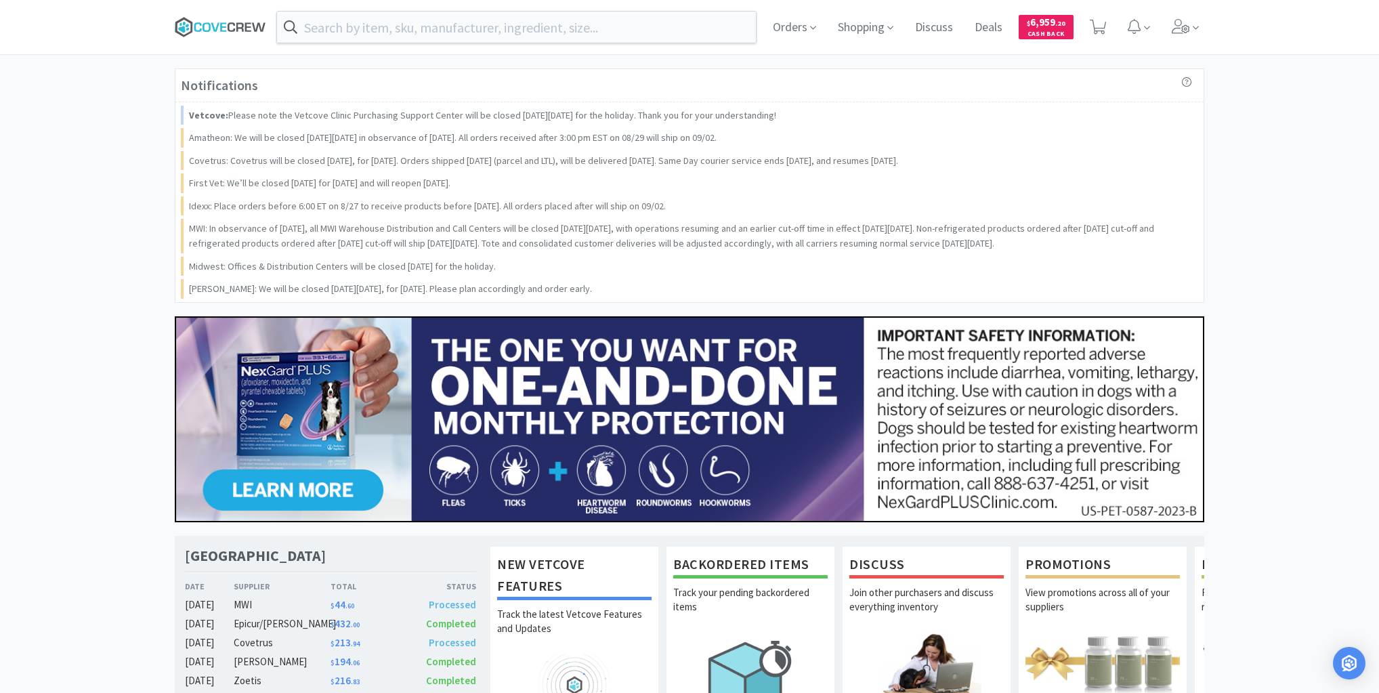
click at [234, 22] on icon at bounding box center [220, 27] width 91 height 20
click at [245, 17] on icon at bounding box center [220, 27] width 91 height 20
click at [243, 22] on icon at bounding box center [220, 27] width 91 height 20
